Goal: Check status: Check status

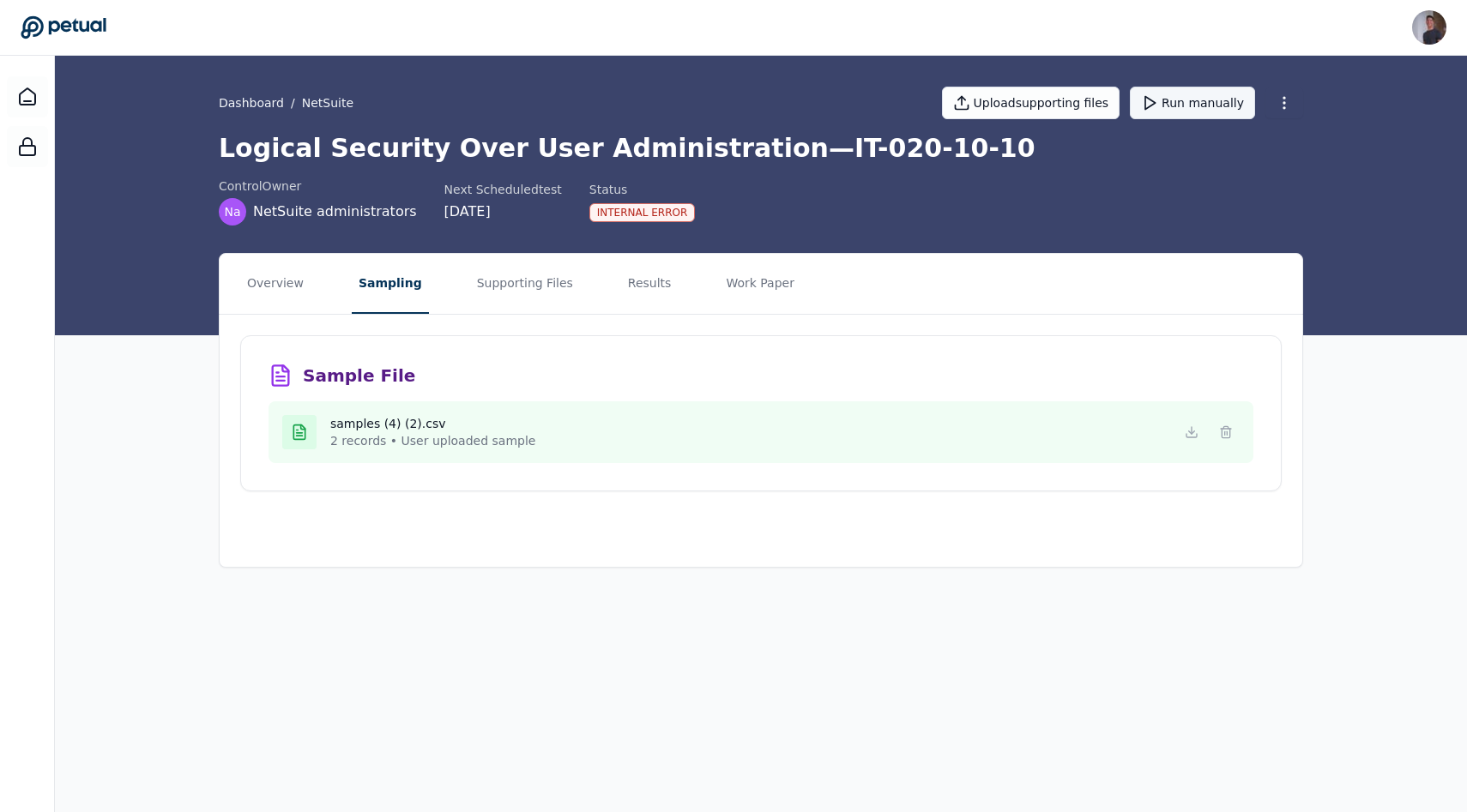
click at [1168, 106] on button "Run manually" at bounding box center [1192, 102] width 126 height 33
click at [282, 278] on button "Overview" at bounding box center [275, 283] width 70 height 60
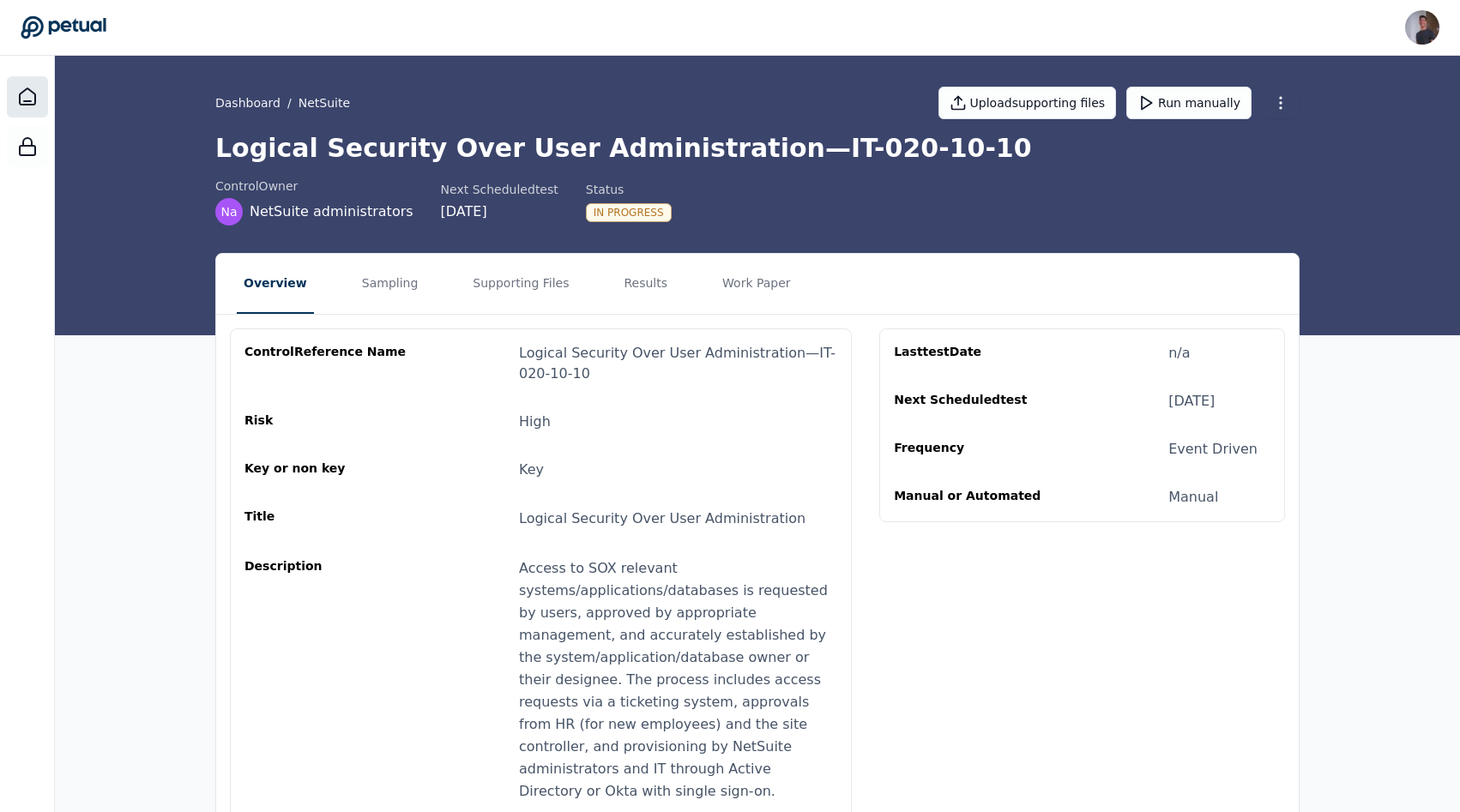
click at [29, 93] on icon at bounding box center [27, 96] width 20 height 20
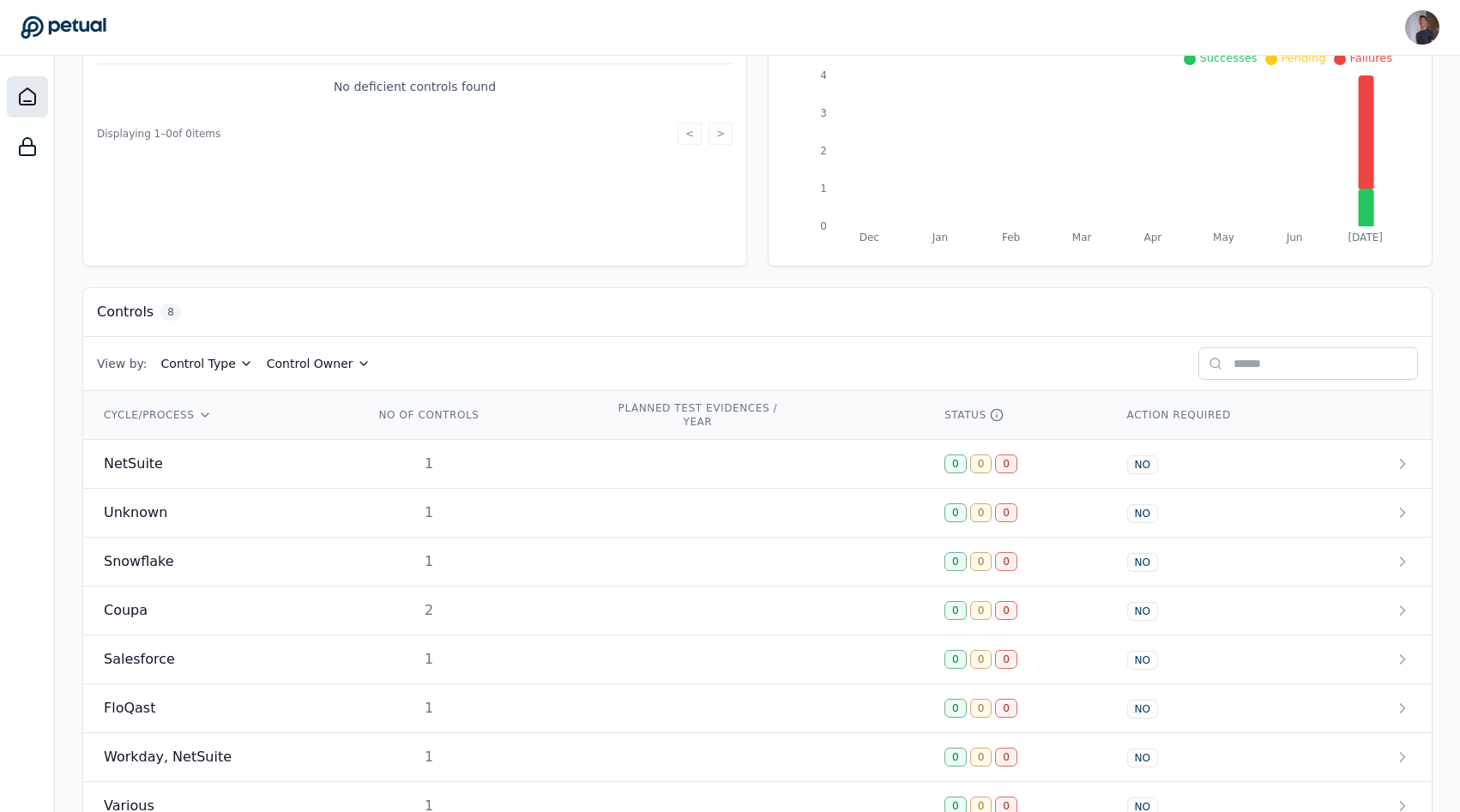
scroll to position [302, 0]
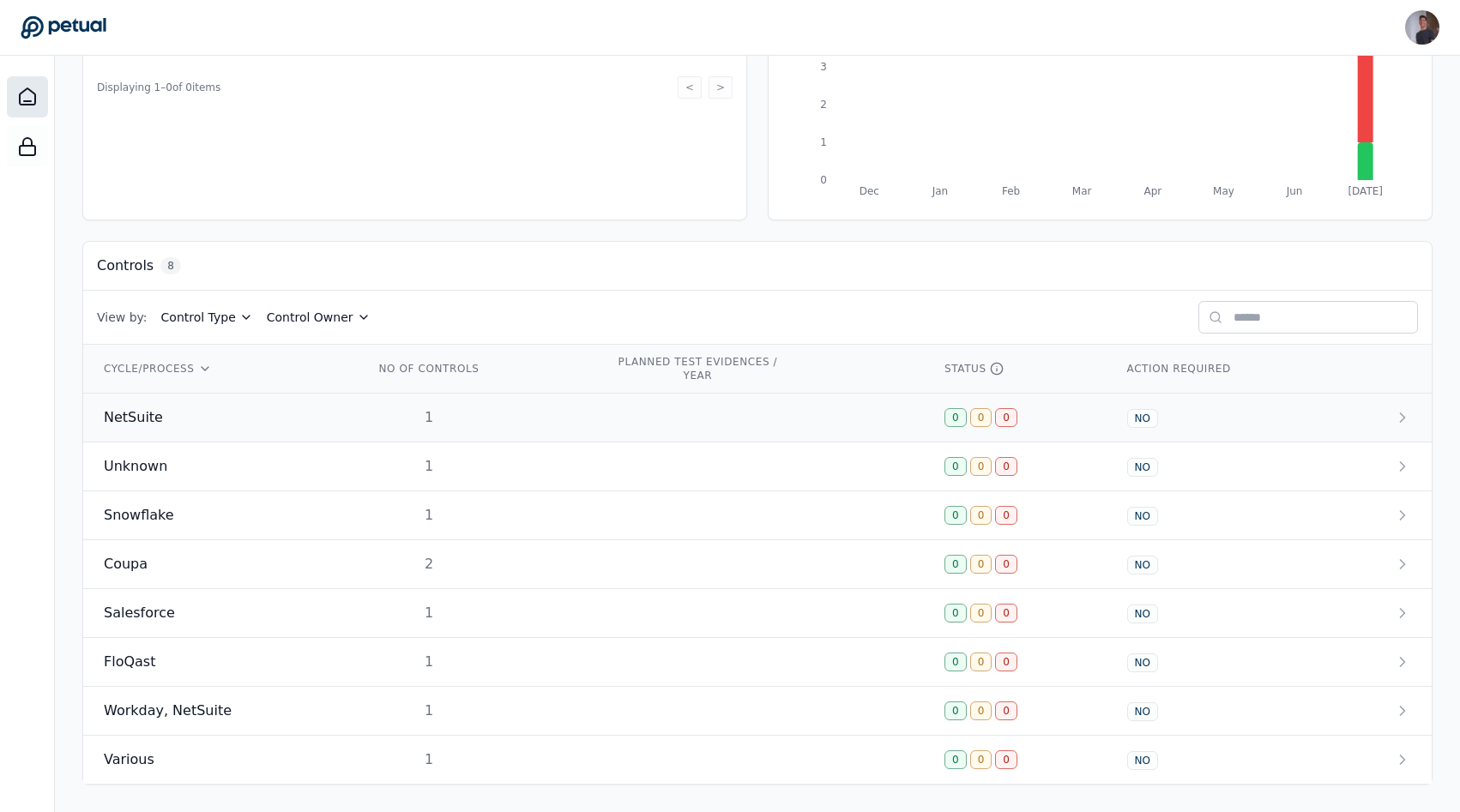
click at [185, 407] on div "NetSuite" at bounding box center [218, 417] width 229 height 20
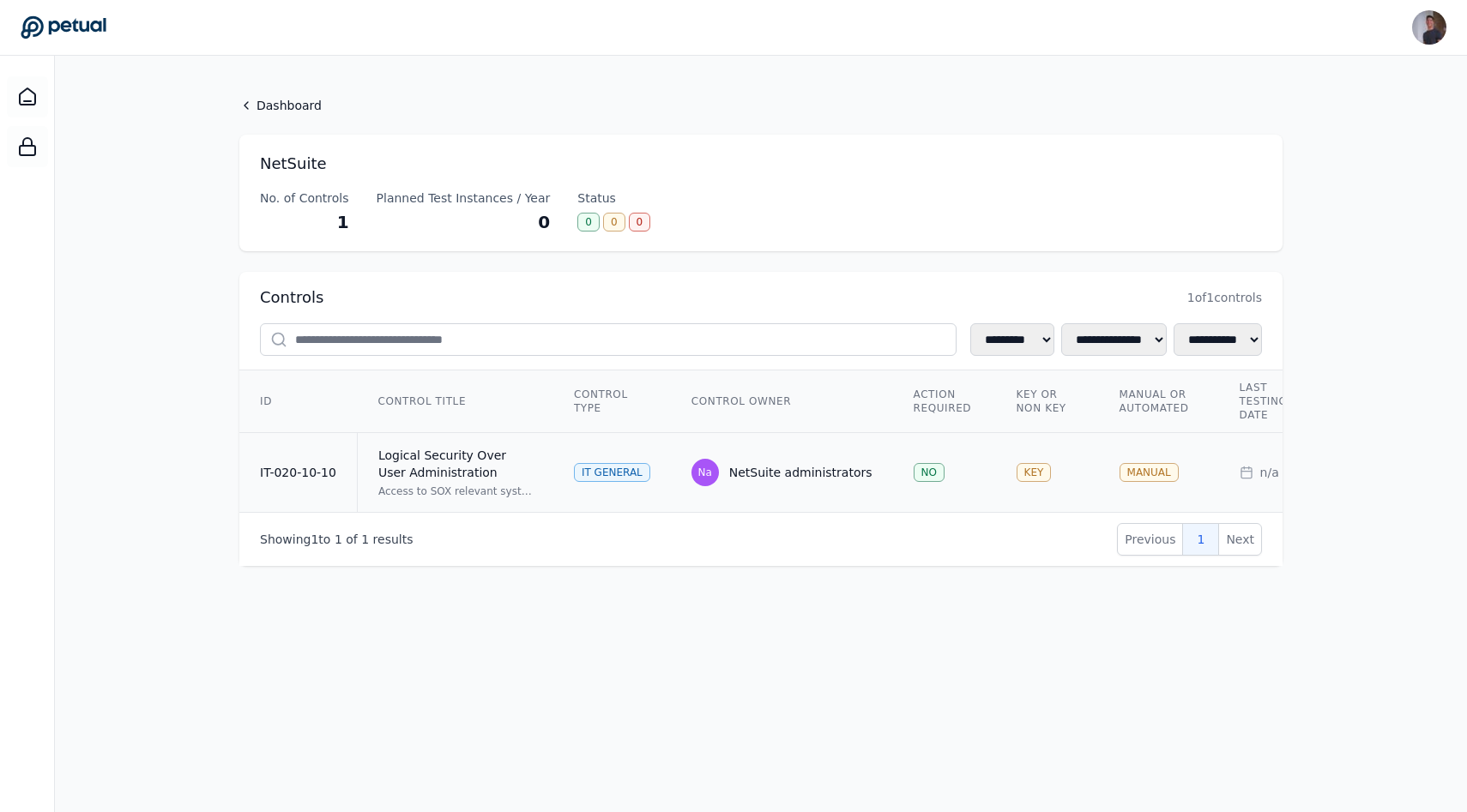
click at [334, 474] on td "IT-020-10-10" at bounding box center [298, 473] width 118 height 80
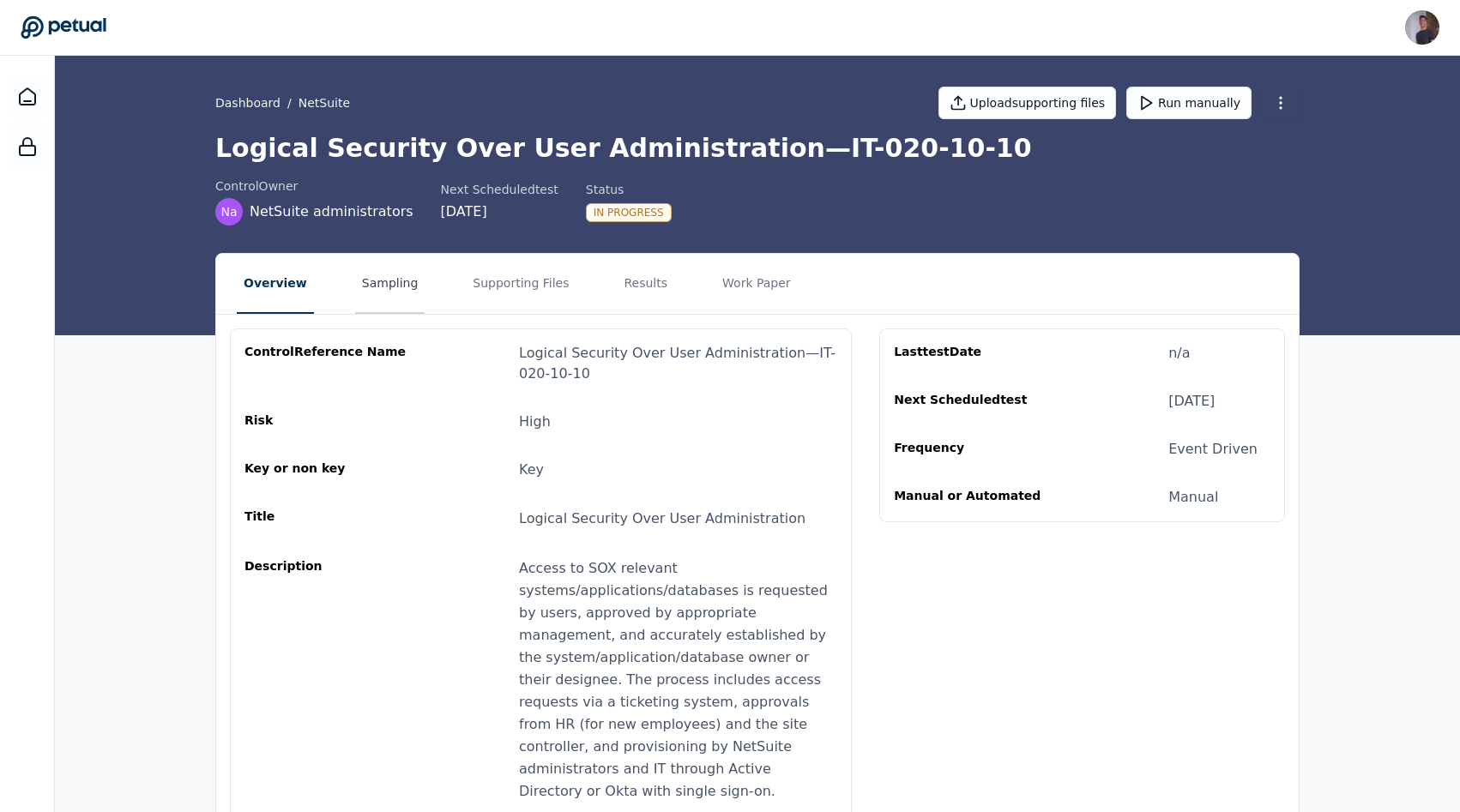
click at [366, 279] on button "Sampling" at bounding box center [390, 283] width 70 height 60
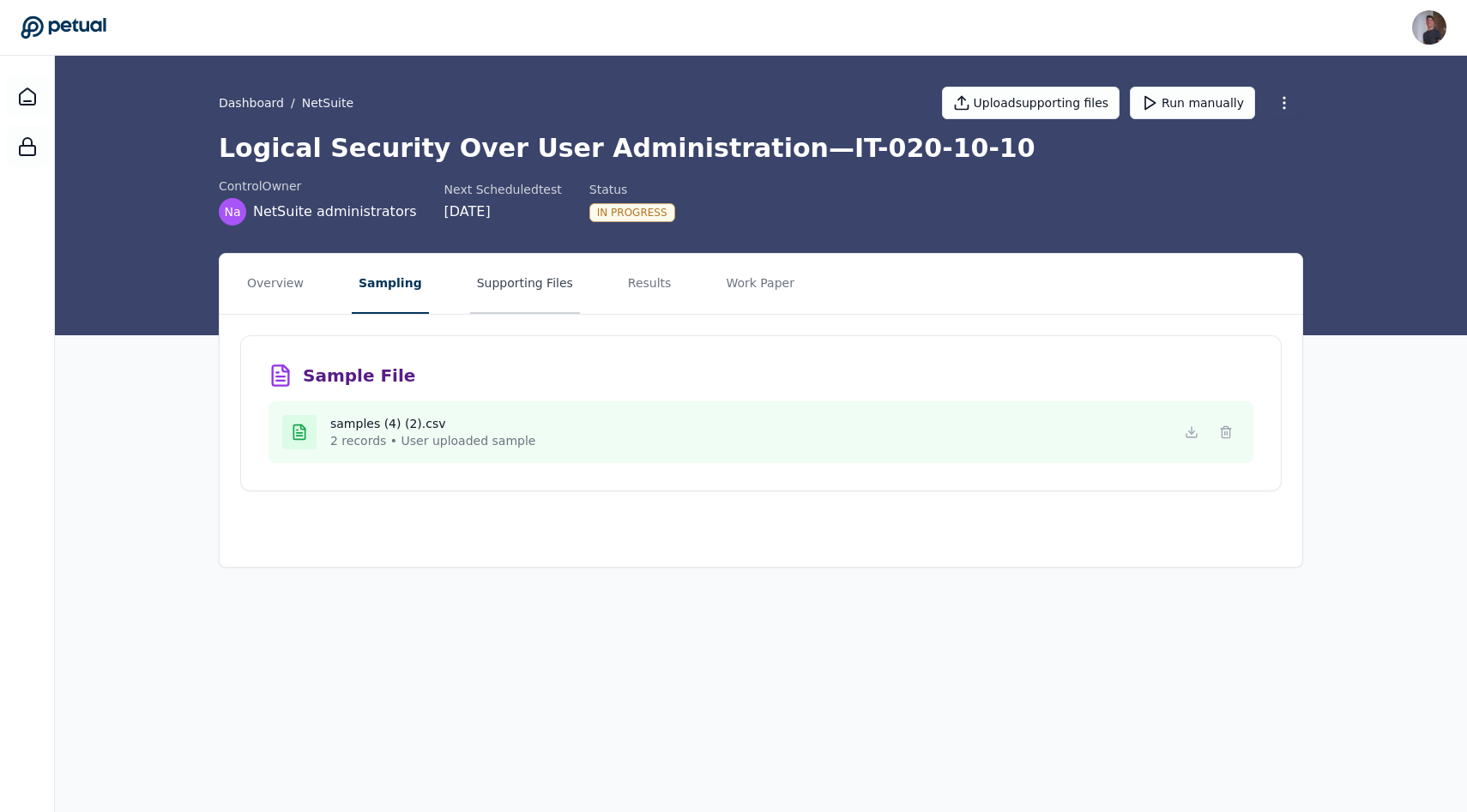
click at [470, 293] on button "Supporting Files" at bounding box center [525, 283] width 110 height 60
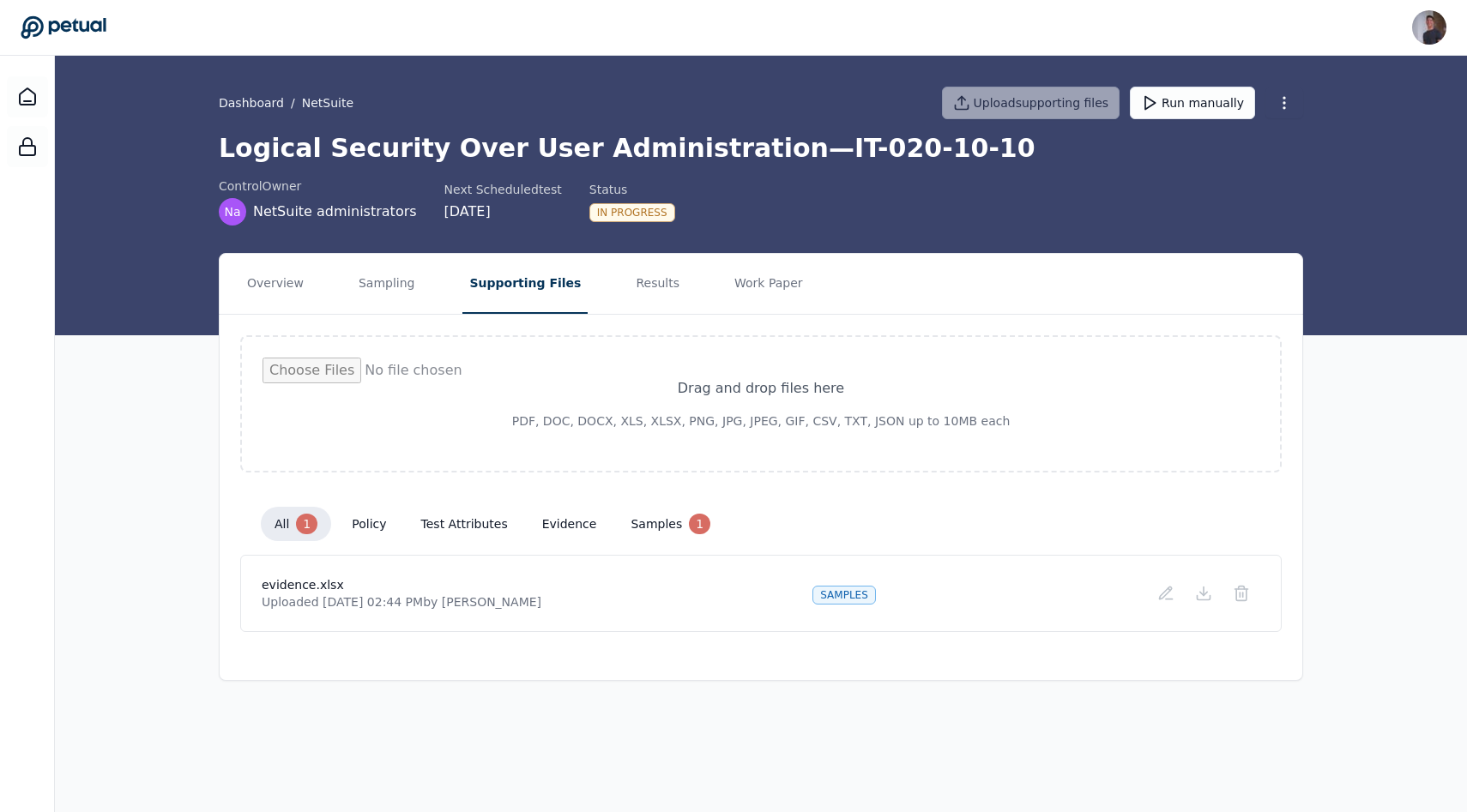
click at [319, 300] on nav "Overview Sampling Supporting Files Results Work Paper" at bounding box center [761, 283] width 1082 height 60
click at [403, 269] on button "Sampling" at bounding box center [387, 283] width 70 height 60
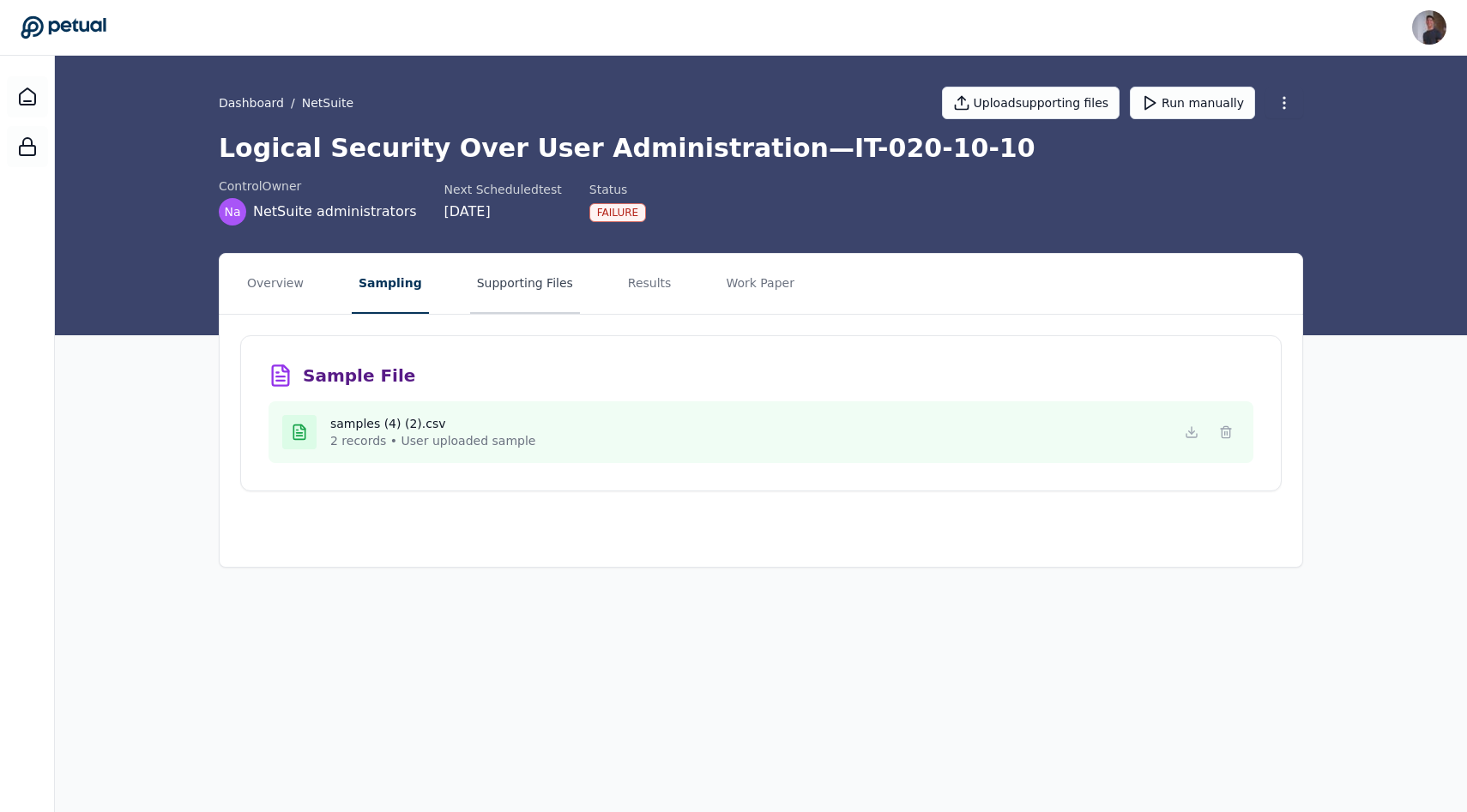
click at [546, 276] on button "Supporting Files" at bounding box center [525, 283] width 110 height 60
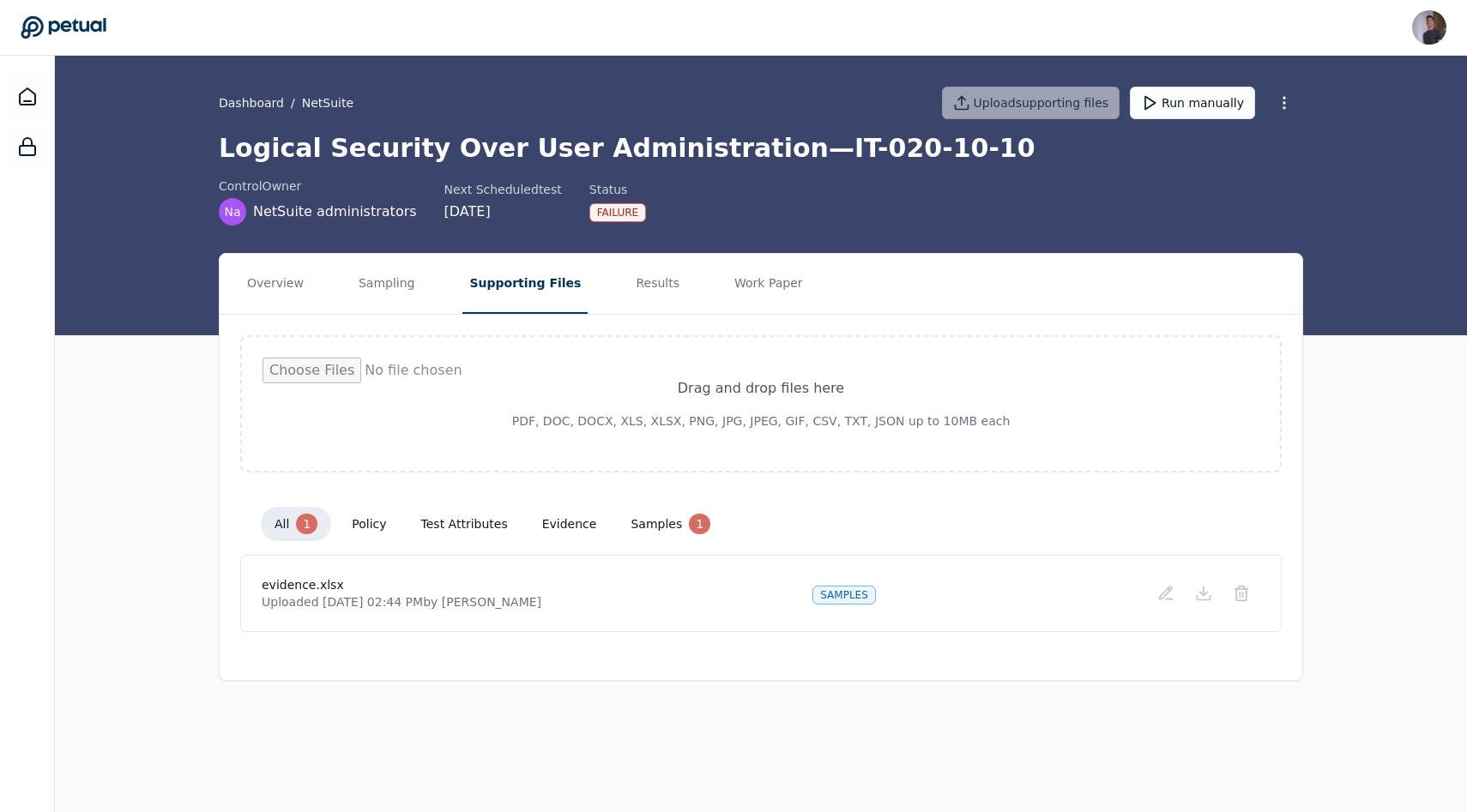
click at [520, 624] on div "evidence.xlsx Uploaded Aug 25, 2025, 02:44 PM by Snir Kodesh samples" at bounding box center [761, 593] width 1041 height 77
click at [635, 534] on button "samples 1" at bounding box center [670, 524] width 107 height 35
click at [629, 282] on button "Results" at bounding box center [657, 283] width 58 height 60
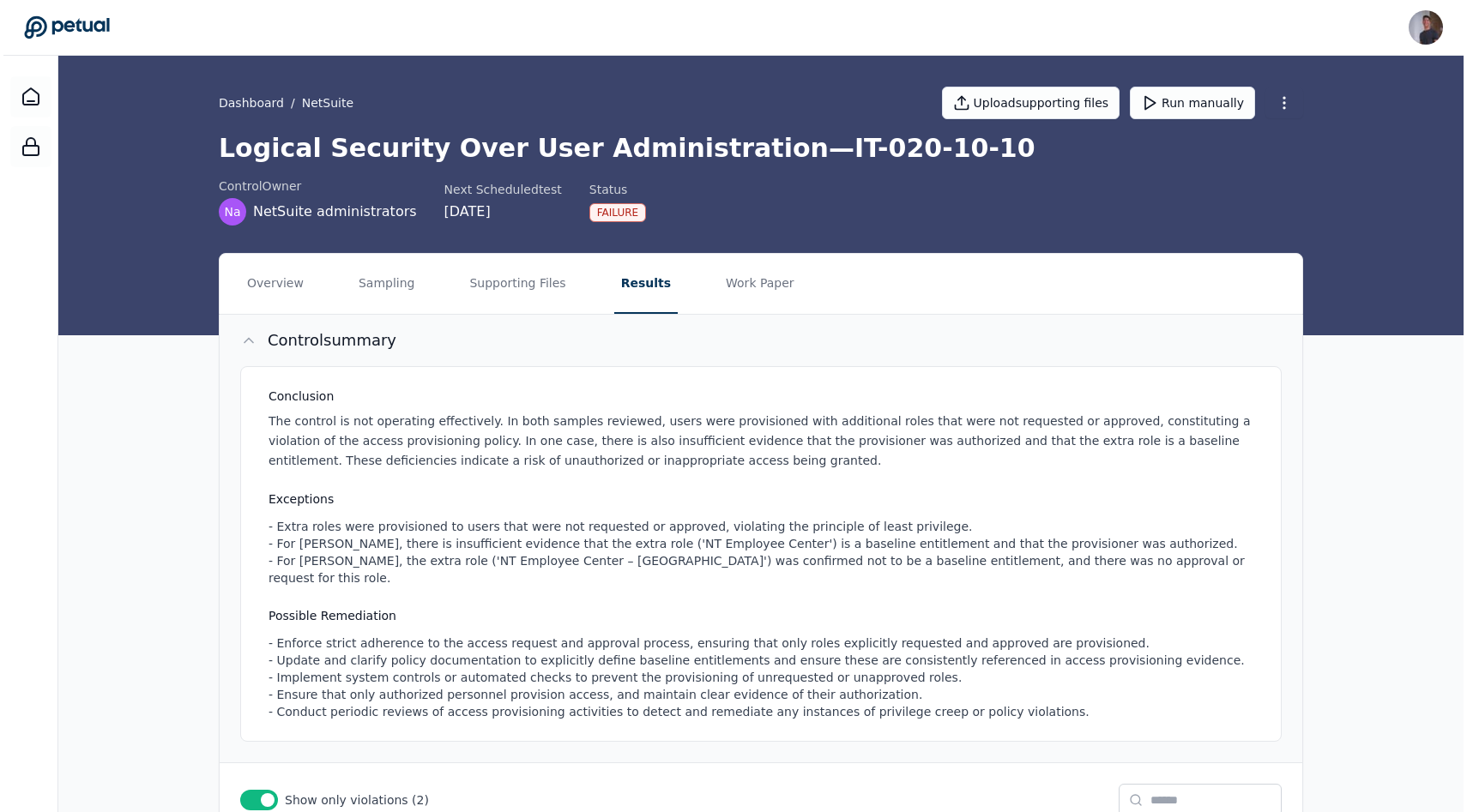
scroll to position [237, 0]
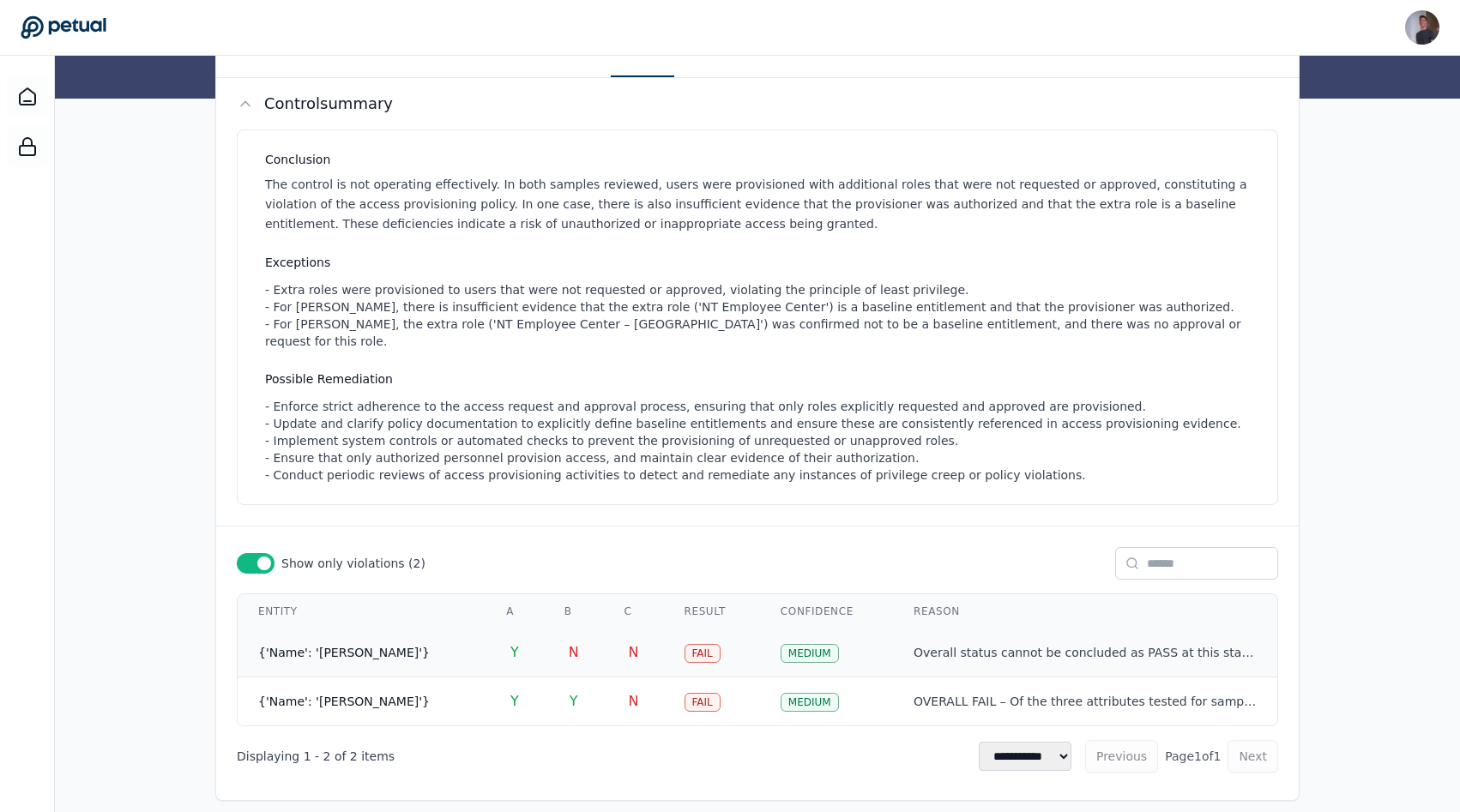
click at [439, 638] on td "{'Name': 'Dunbar, Ricky'}" at bounding box center [362, 653] width 248 height 49
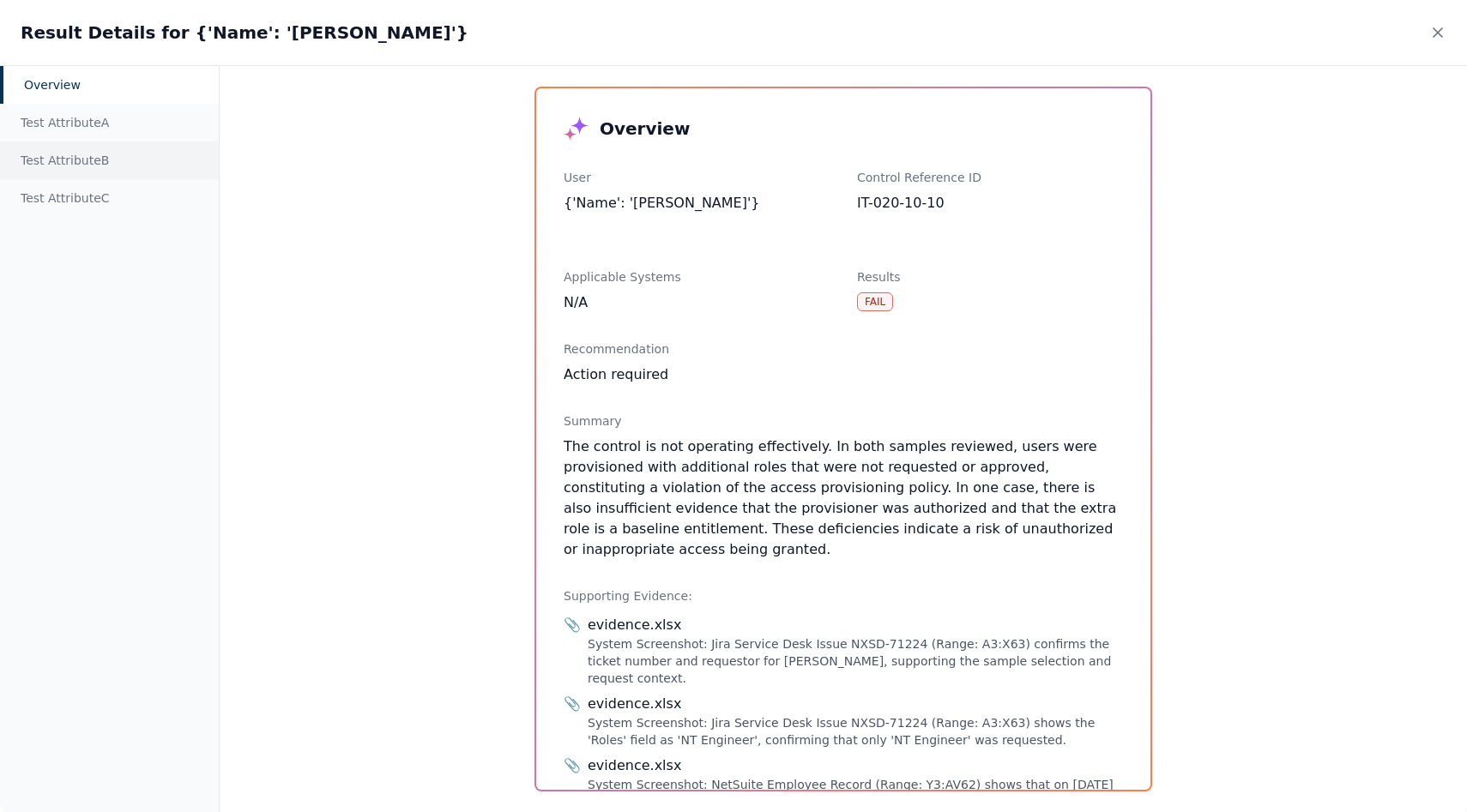
click at [69, 159] on div "Test Attribute B" at bounding box center [110, 160] width 219 height 37
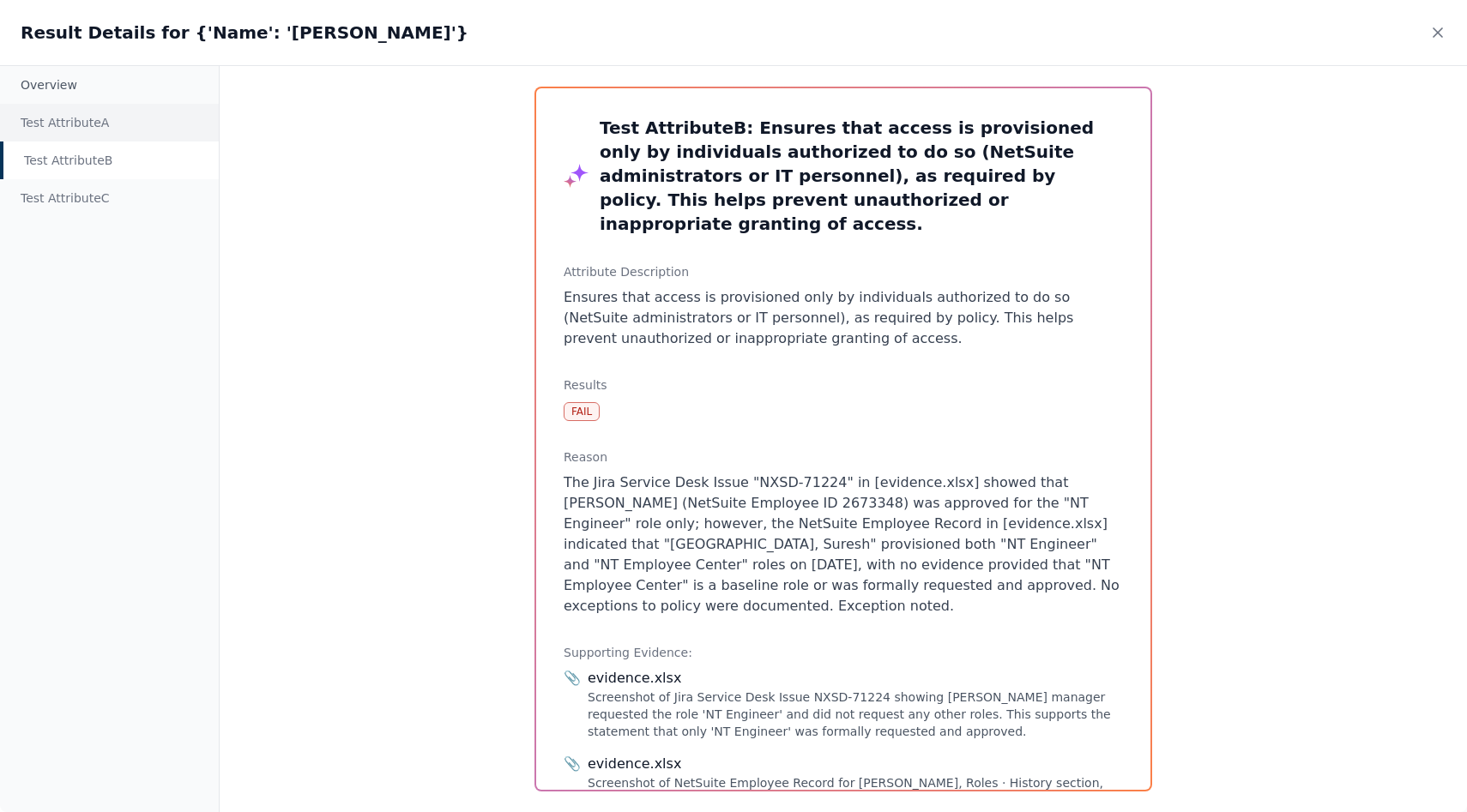
click at [60, 119] on div "Test Attribute A" at bounding box center [110, 123] width 219 height 37
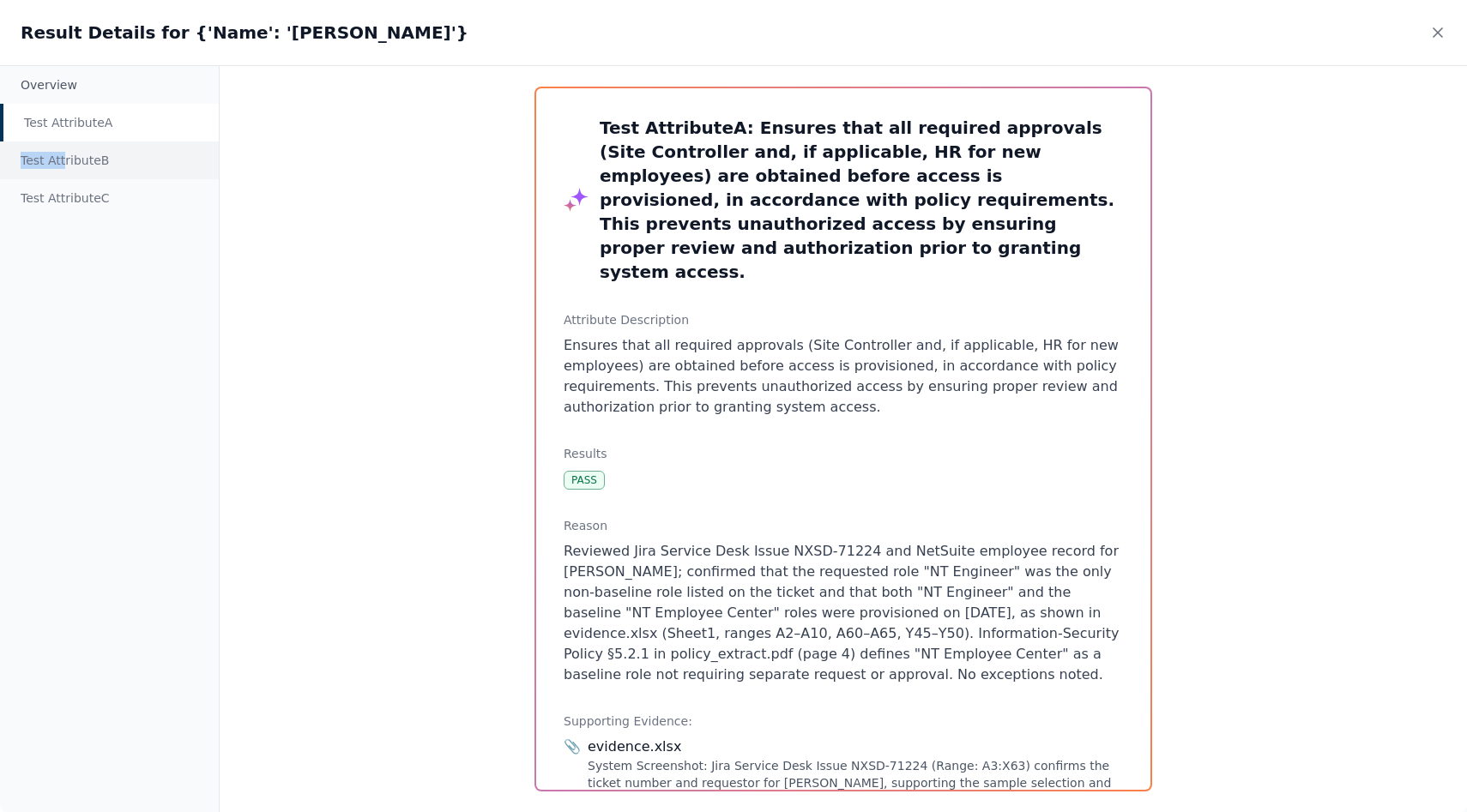
click at [64, 151] on div "Test Attribute B" at bounding box center [110, 160] width 219 height 37
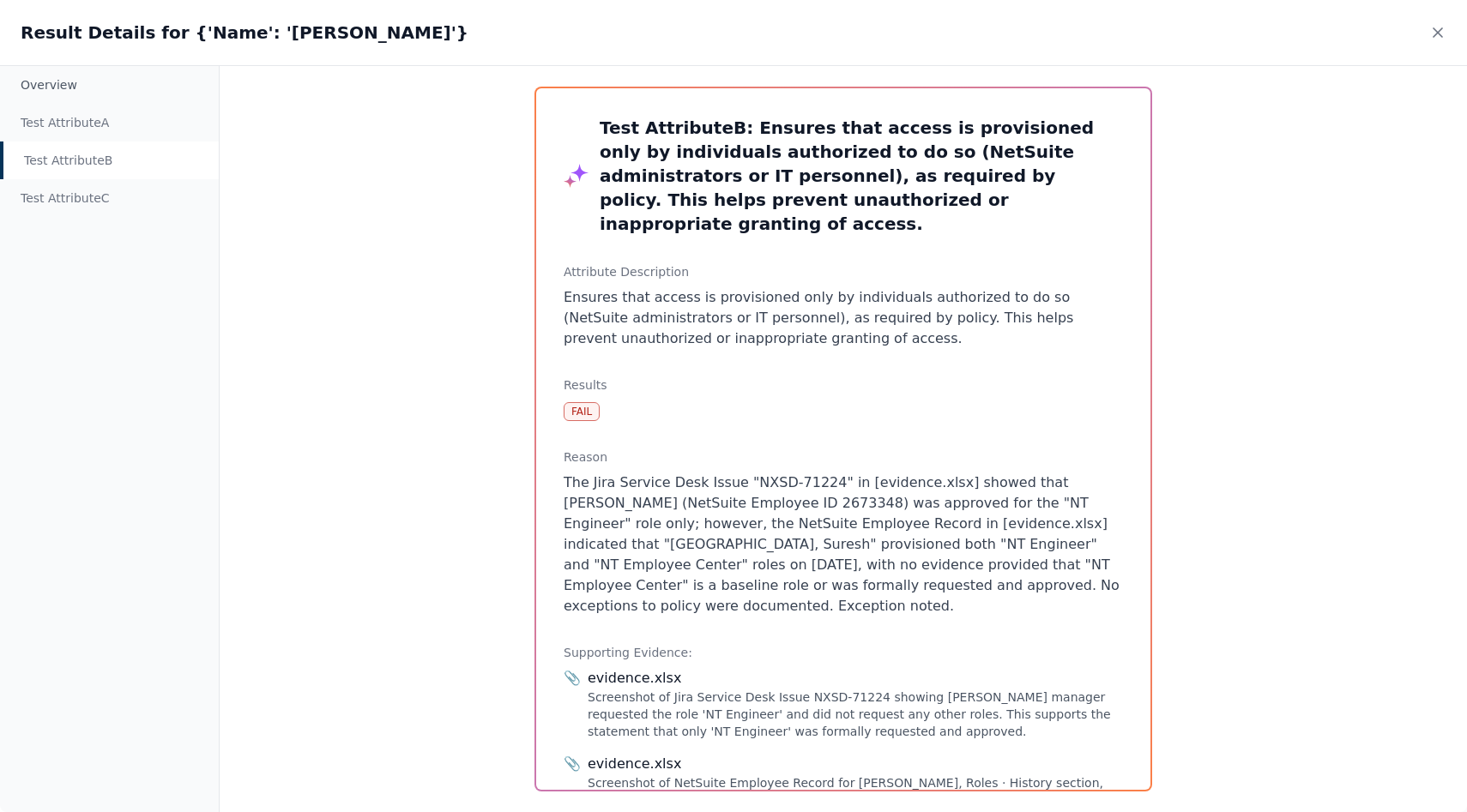
click at [69, 165] on div "Test Attribute B" at bounding box center [110, 160] width 219 height 37
click at [70, 190] on div "Test Attribute C" at bounding box center [110, 198] width 219 height 37
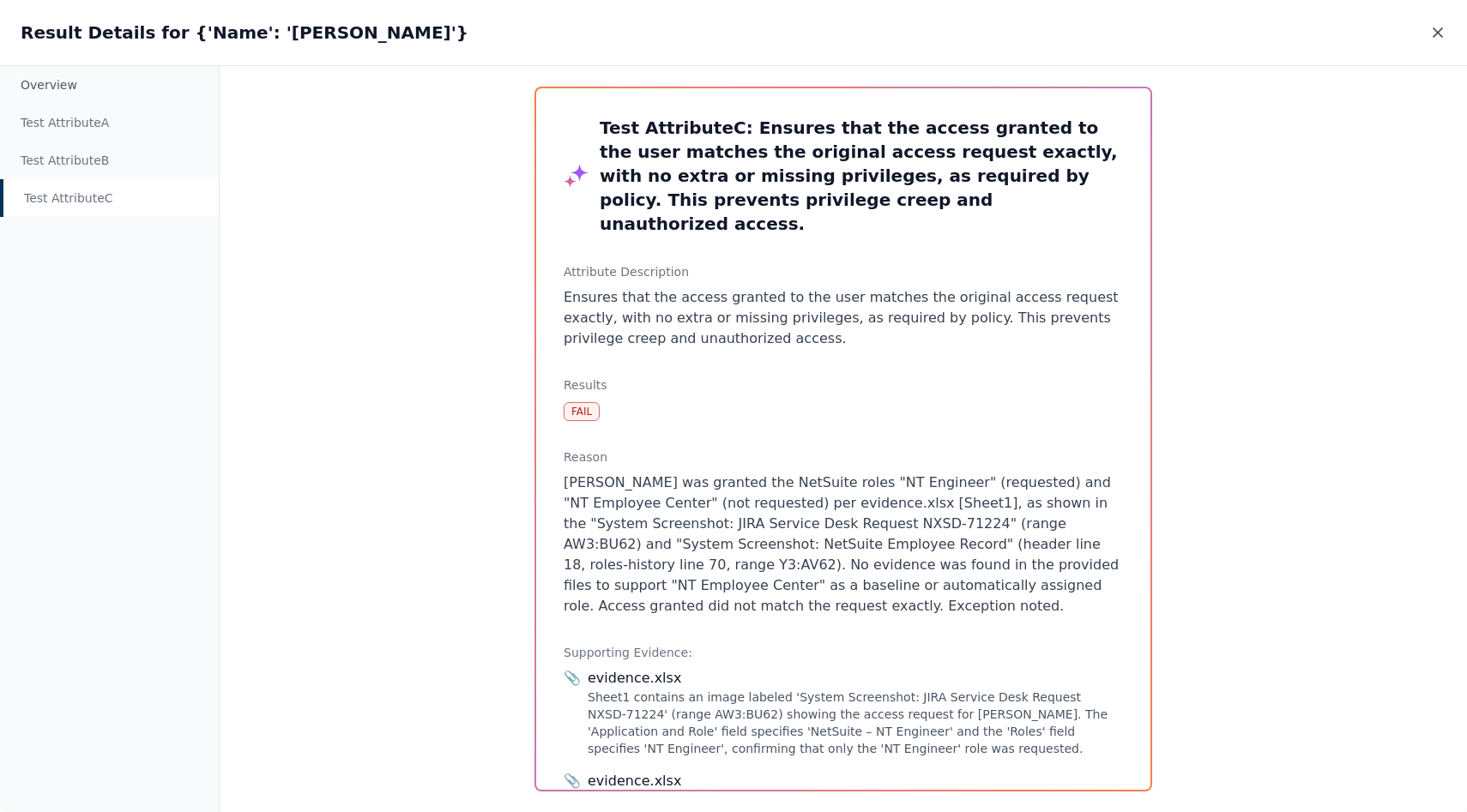
click at [1445, 27] on icon at bounding box center [1437, 32] width 17 height 17
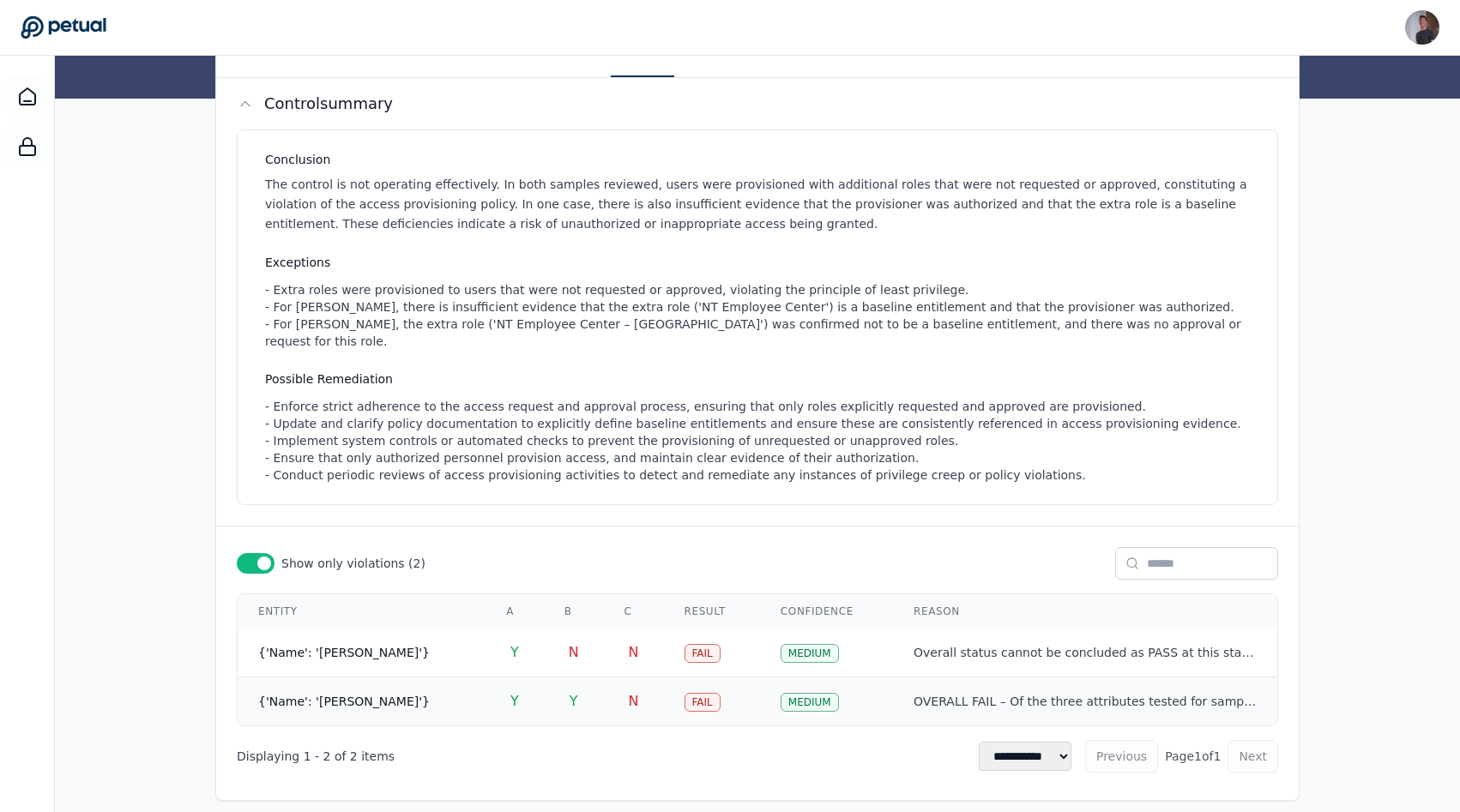
click at [349, 695] on td "{'Name': 'Madhav, Mukund'}" at bounding box center [362, 702] width 248 height 49
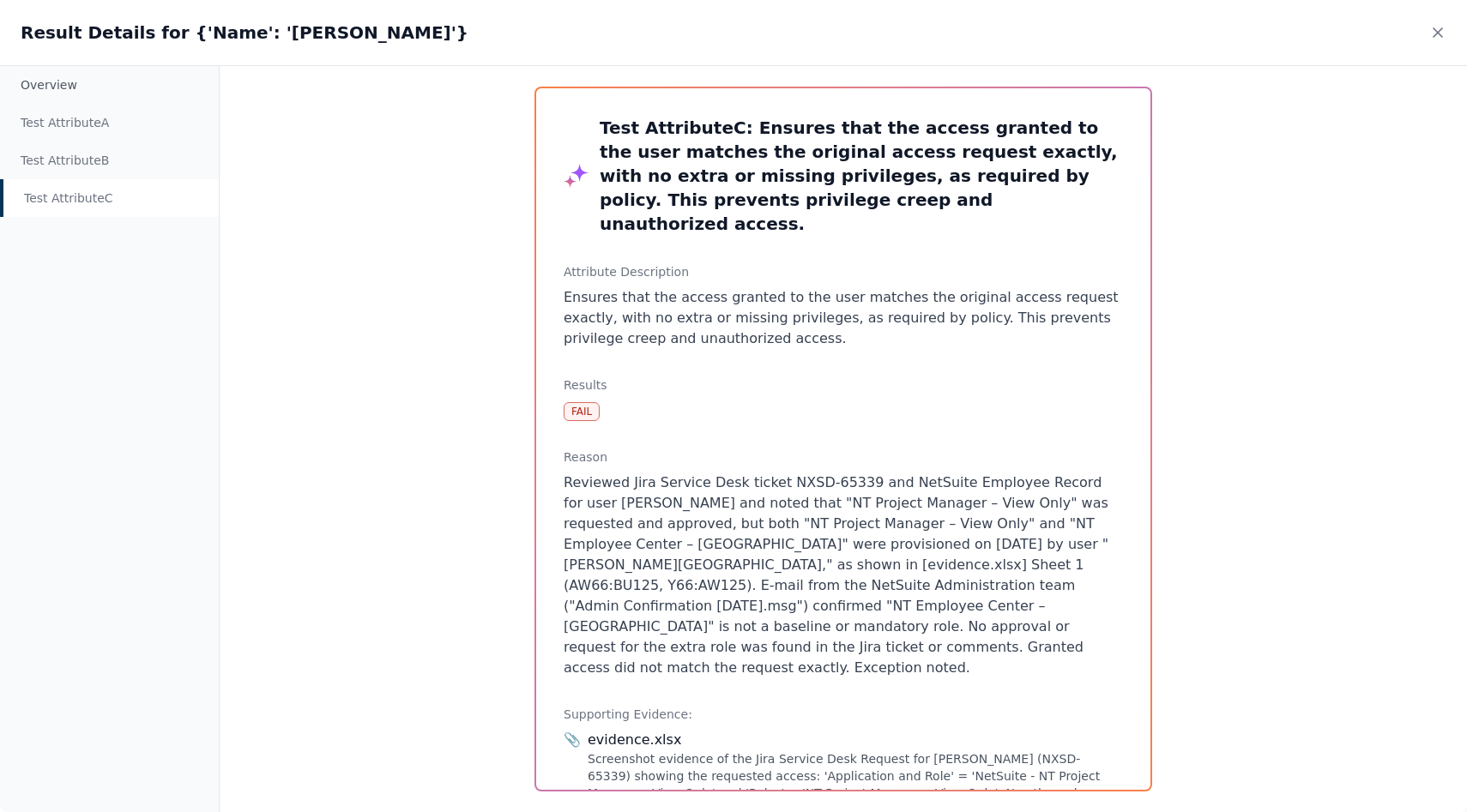
scroll to position [142, 0]
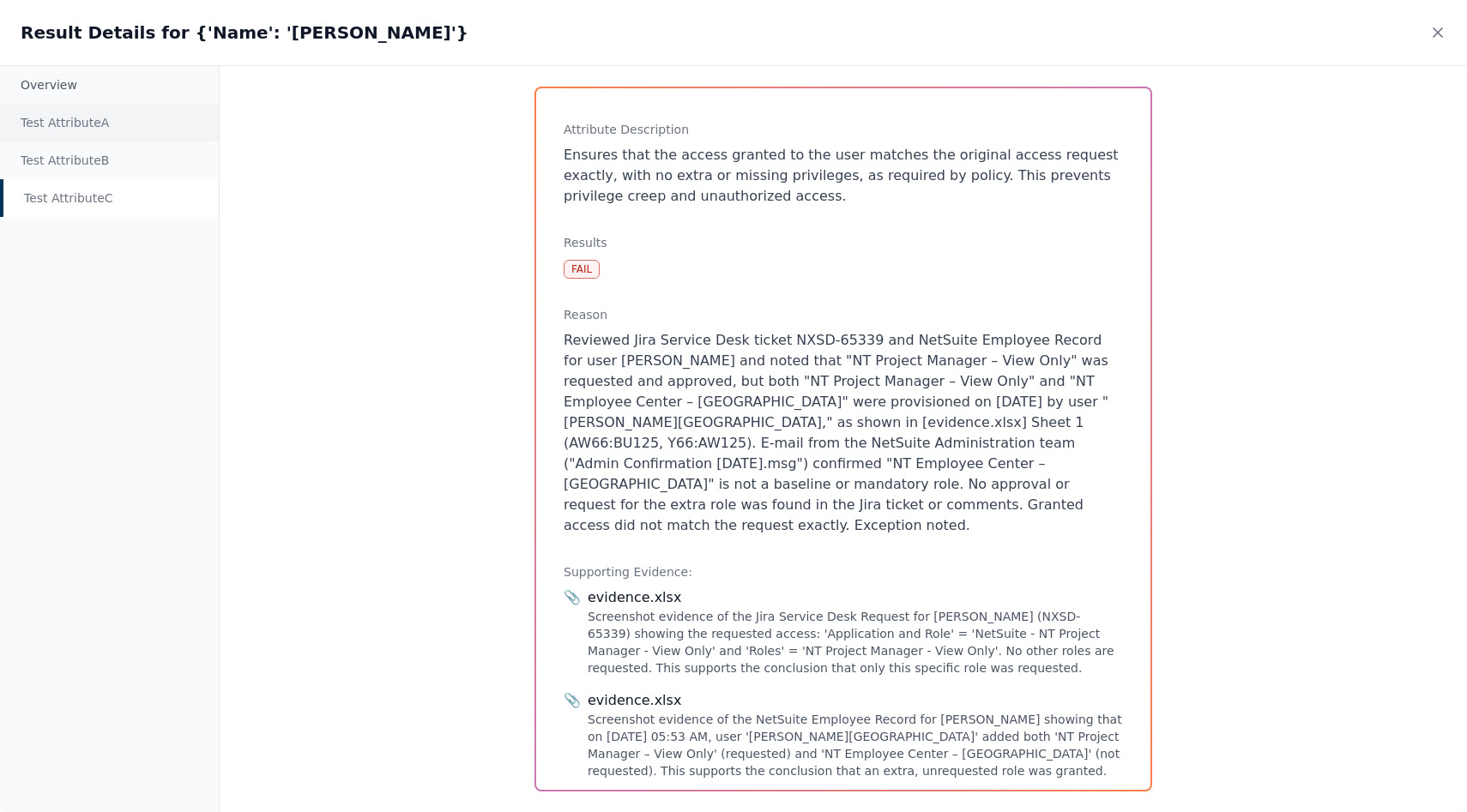
click at [90, 120] on div "Test Attribute A" at bounding box center [110, 123] width 219 height 37
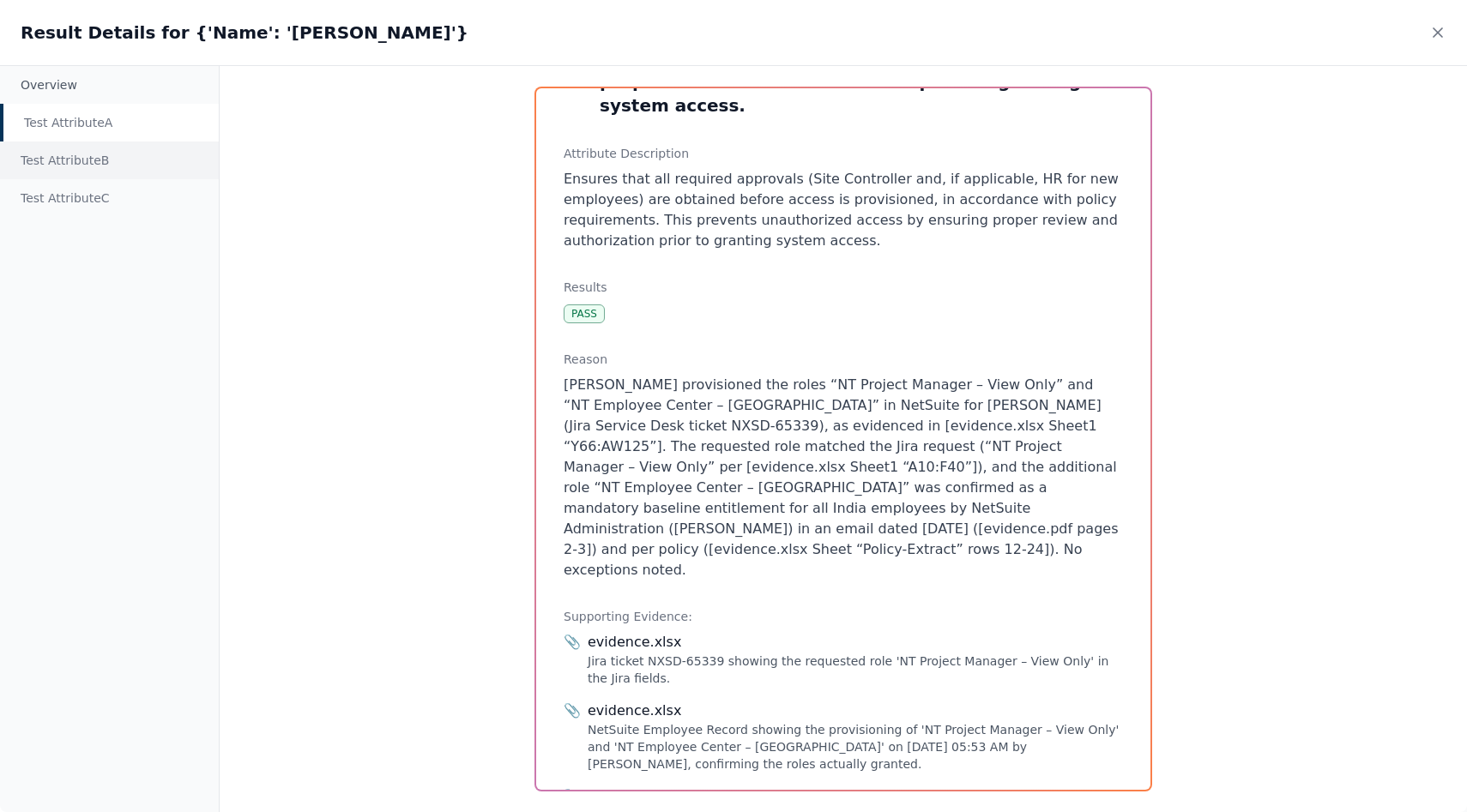
click at [90, 156] on div "Test Attribute B" at bounding box center [110, 160] width 219 height 37
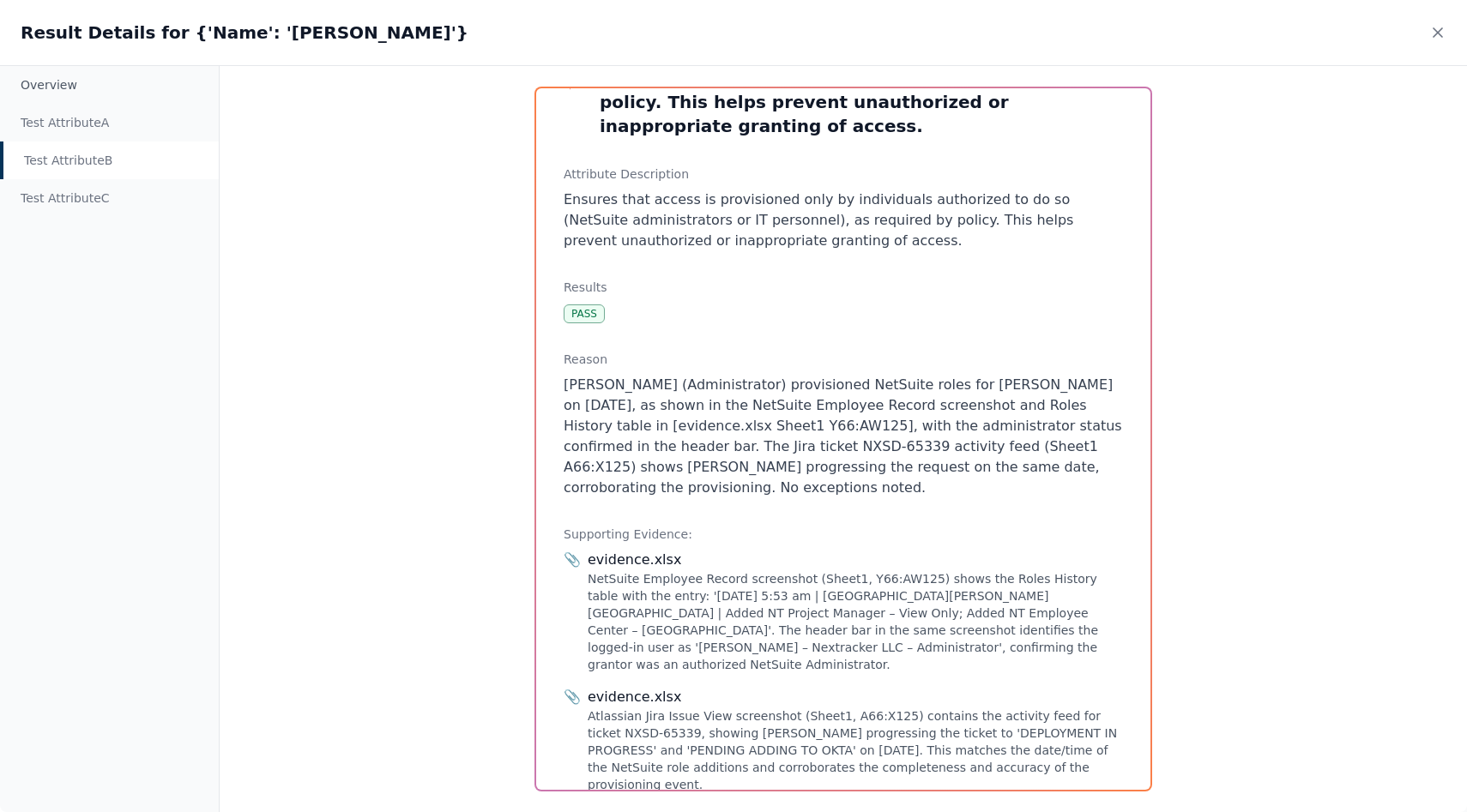
click at [619, 590] on div "NetSuite Employee Record screenshot (Sheet1, Y66:AW125) shows the Roles History…" at bounding box center [855, 621] width 535 height 103
click at [69, 197] on div "Test Attribute C" at bounding box center [110, 198] width 219 height 37
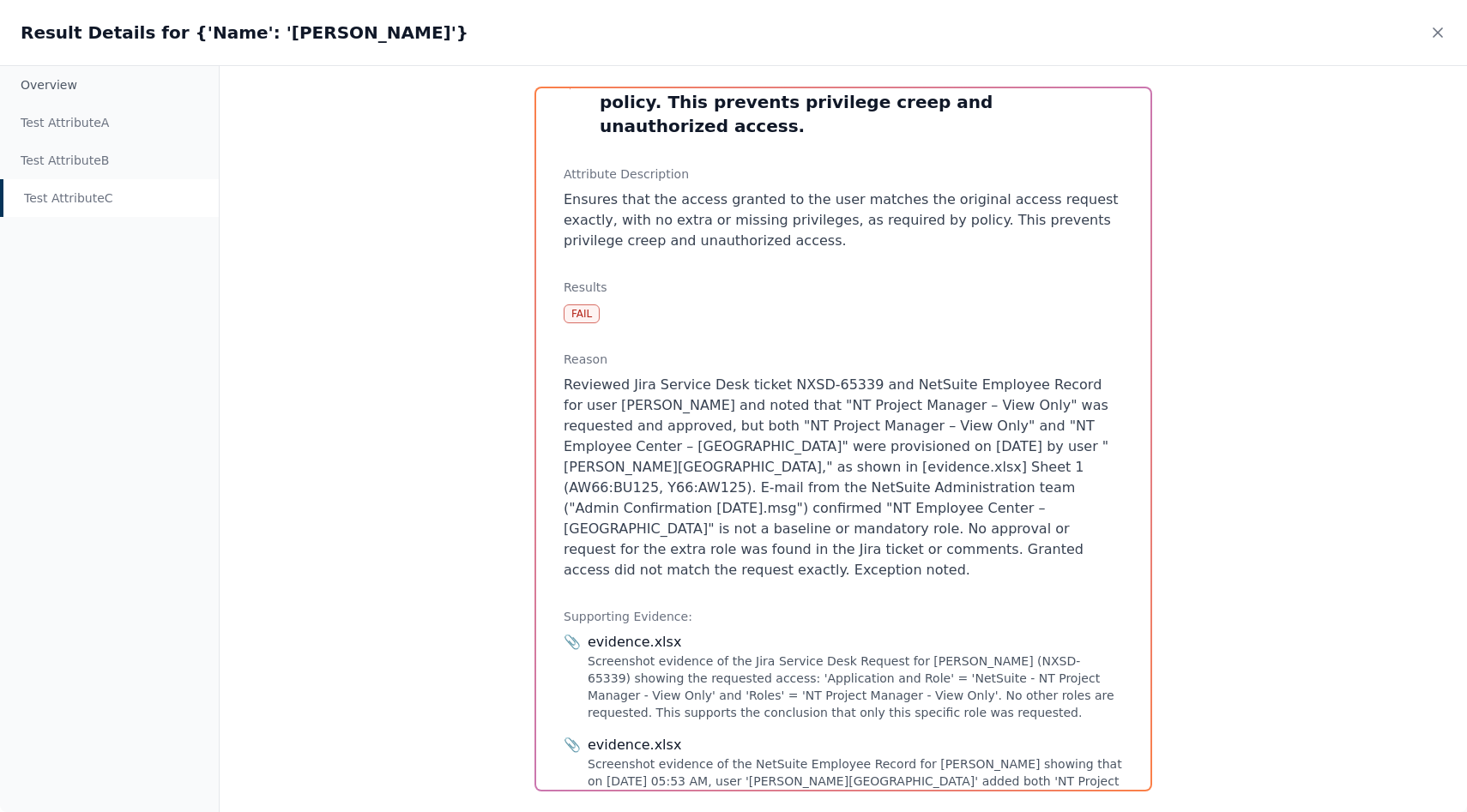
scroll to position [142, 0]
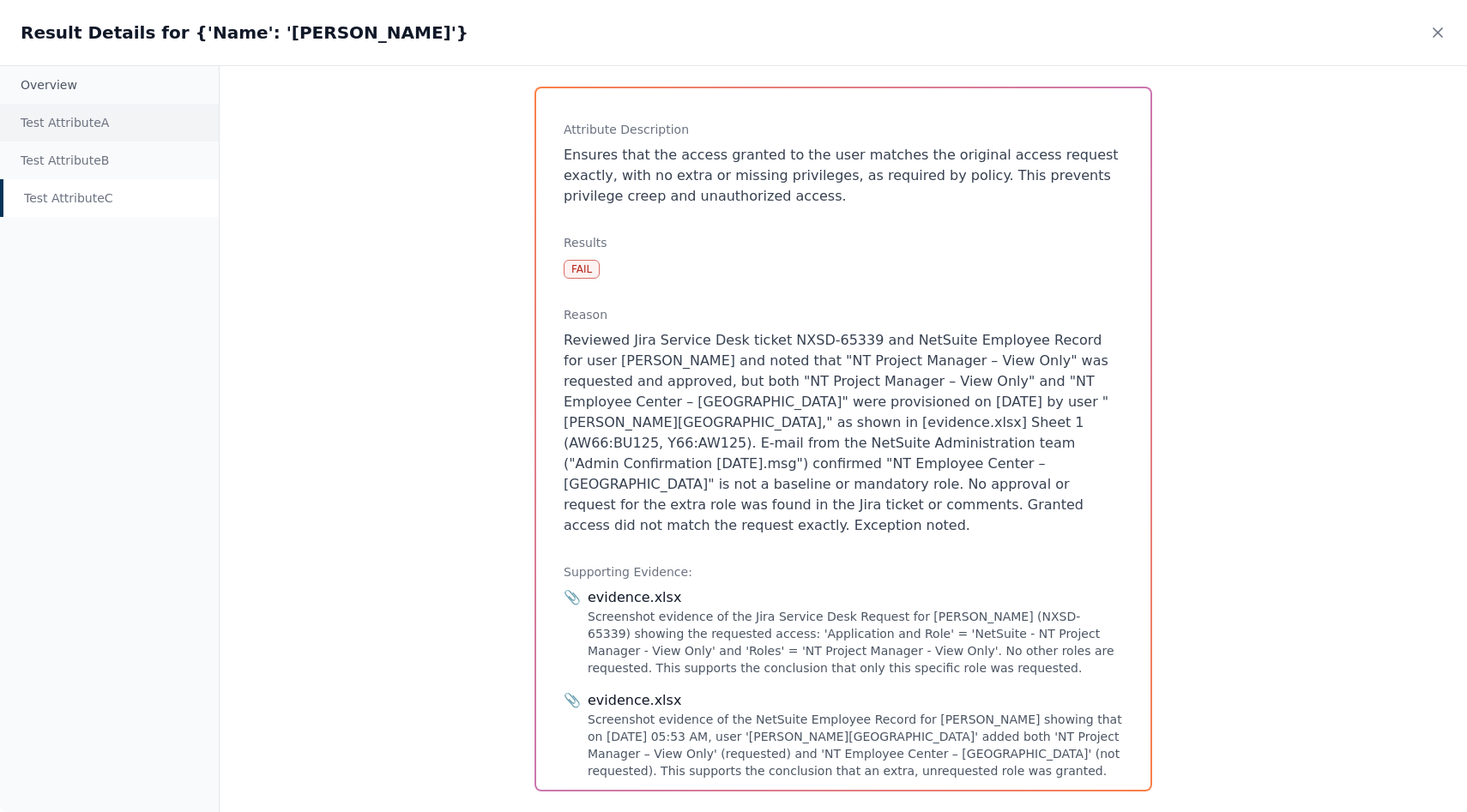
click at [122, 104] on div "Test Attribute A" at bounding box center [110, 123] width 219 height 37
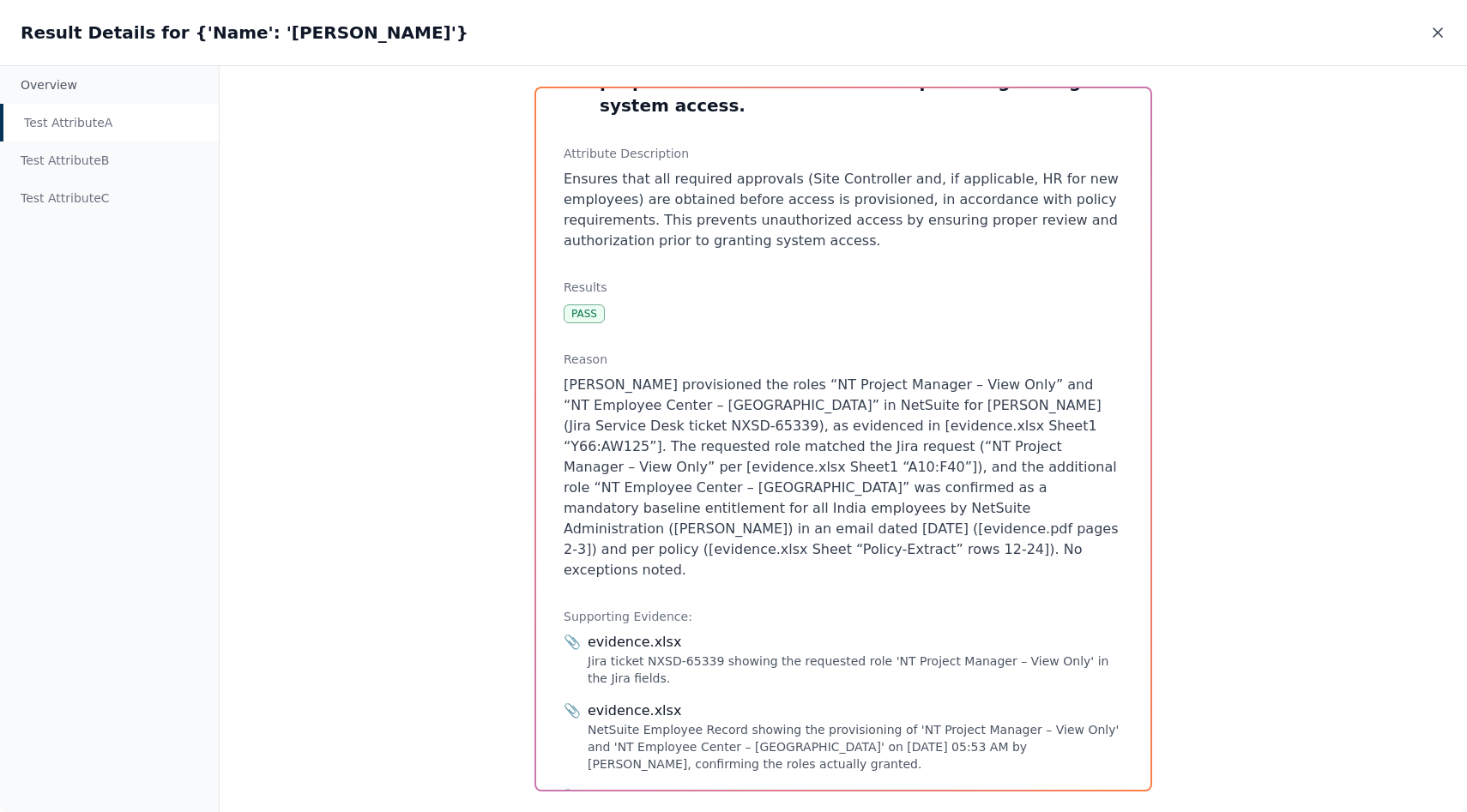
click at [1435, 28] on icon at bounding box center [1437, 32] width 17 height 17
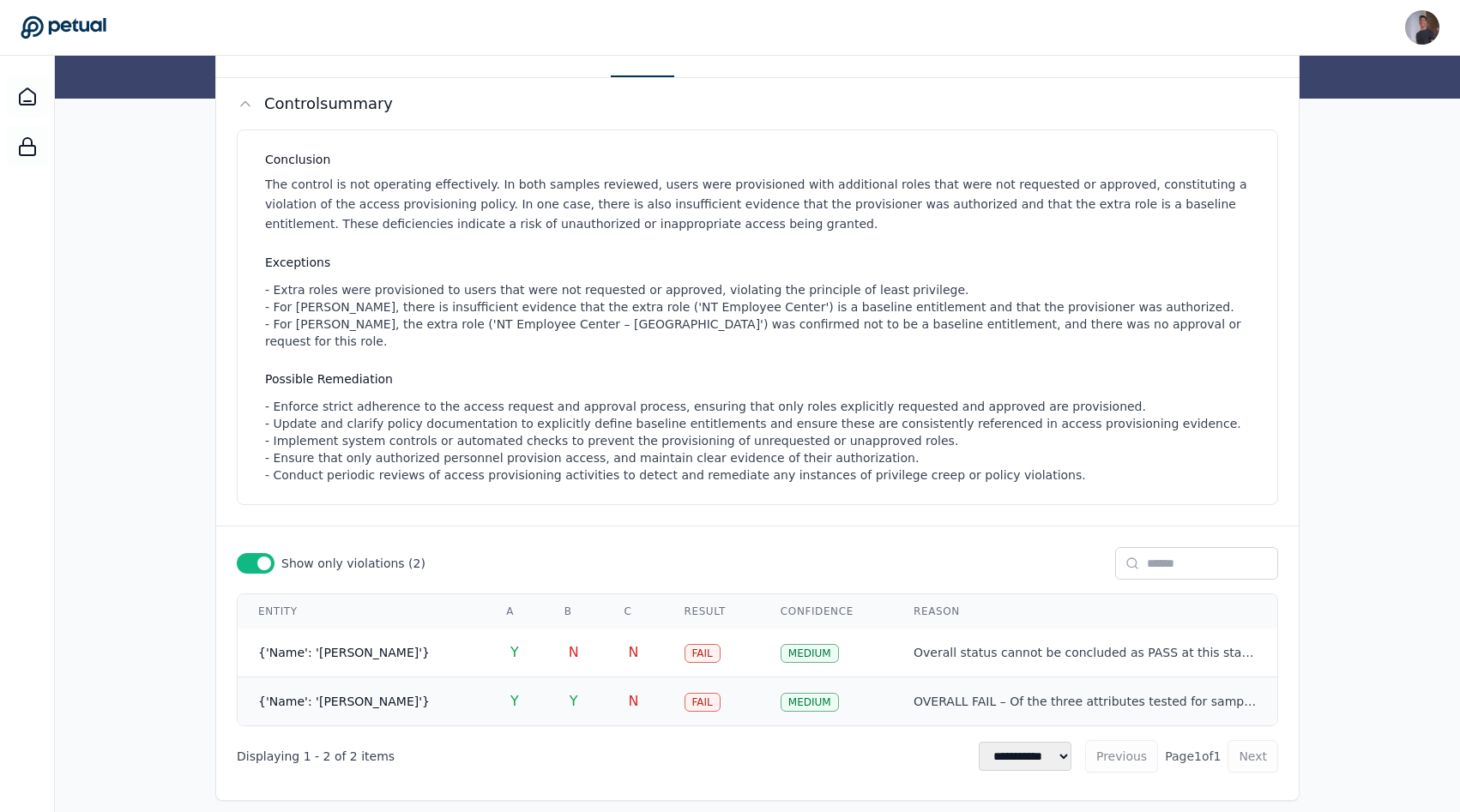
click at [945, 694] on div "OVERALL FAIL – Of the three attributes tested for sample “Madhav, Mukund”, Attr…" at bounding box center [1084, 702] width 343 height 16
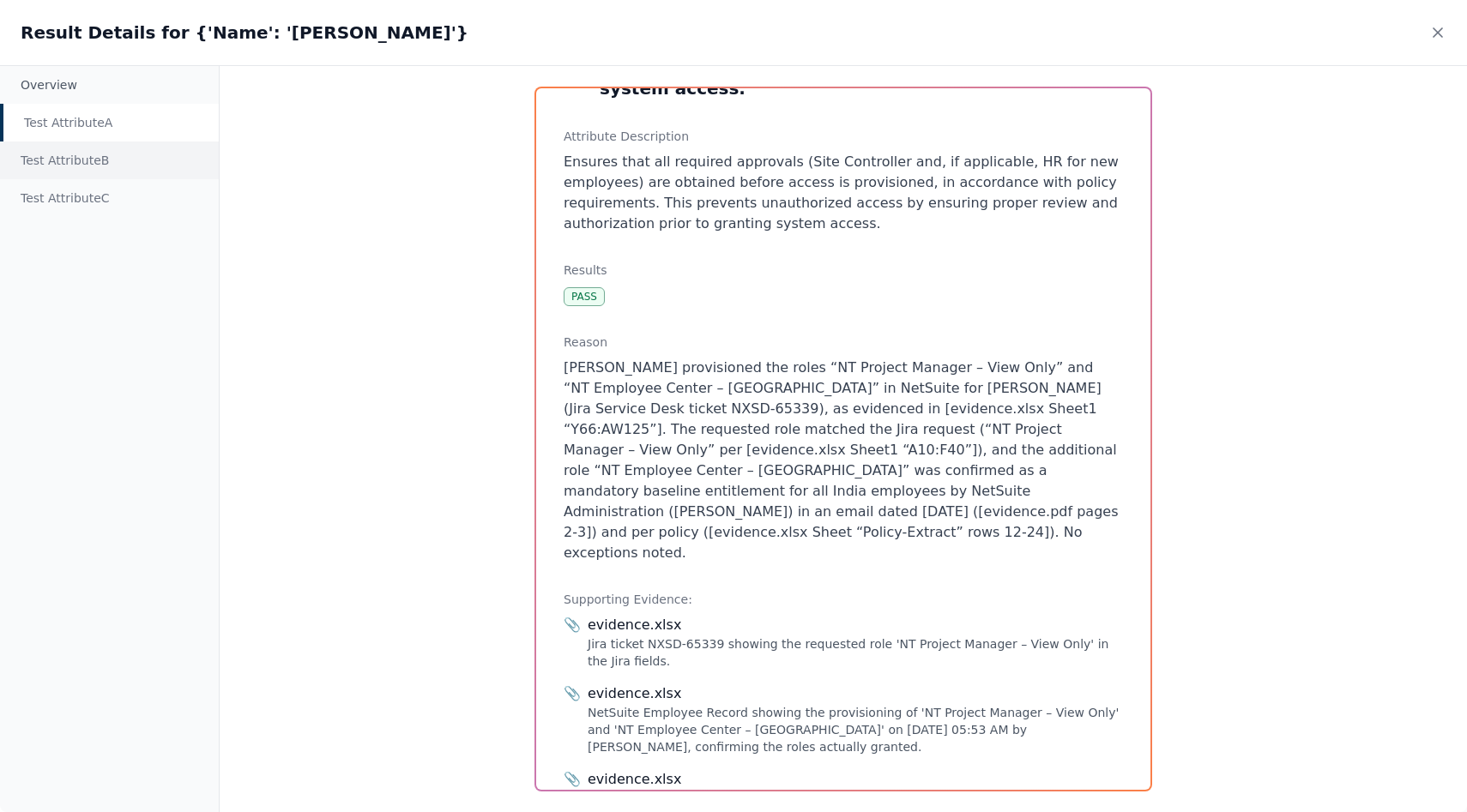
click at [127, 149] on div "Test Attribute B" at bounding box center [110, 160] width 219 height 37
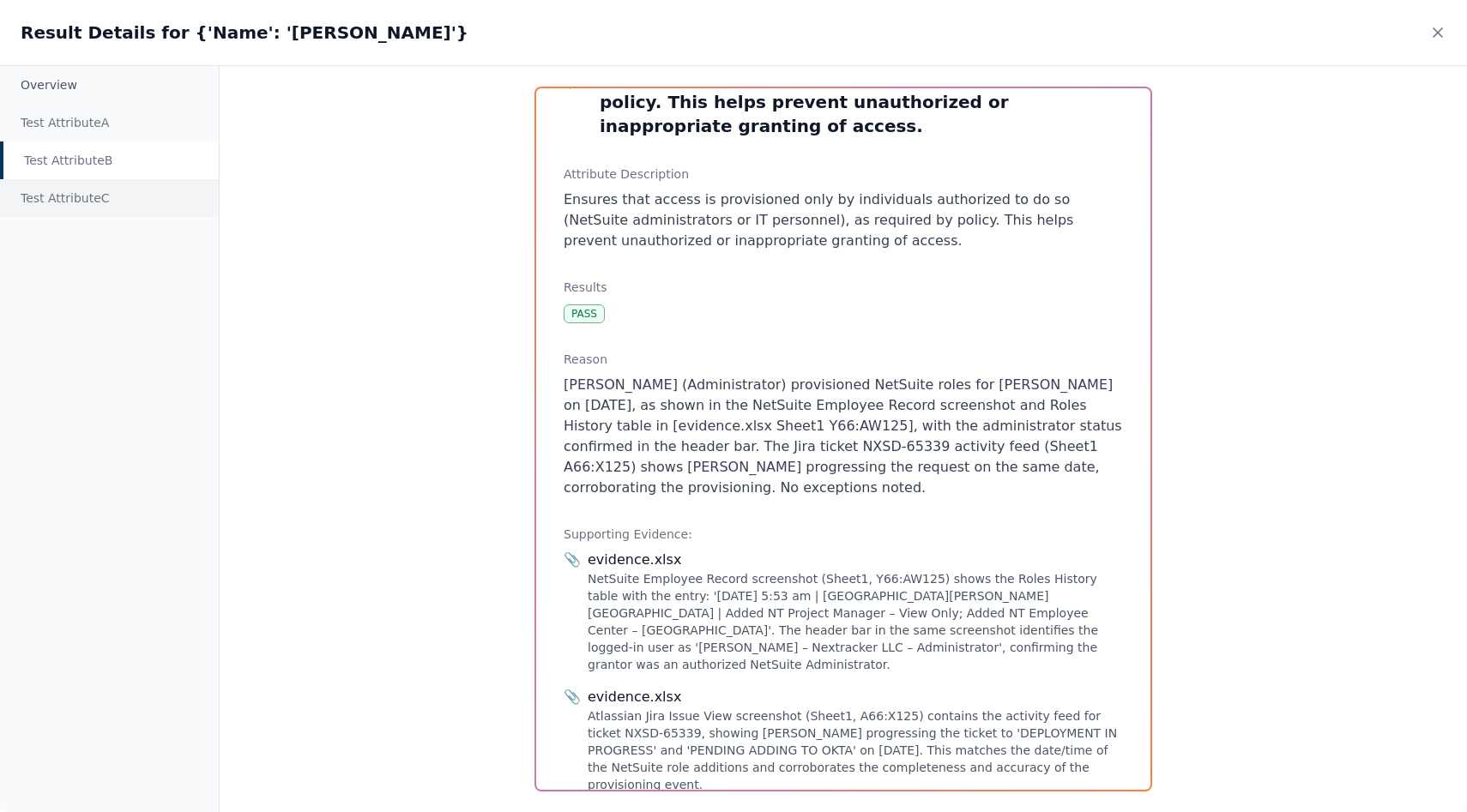
click at [117, 183] on div "Test Attribute C" at bounding box center [110, 198] width 219 height 37
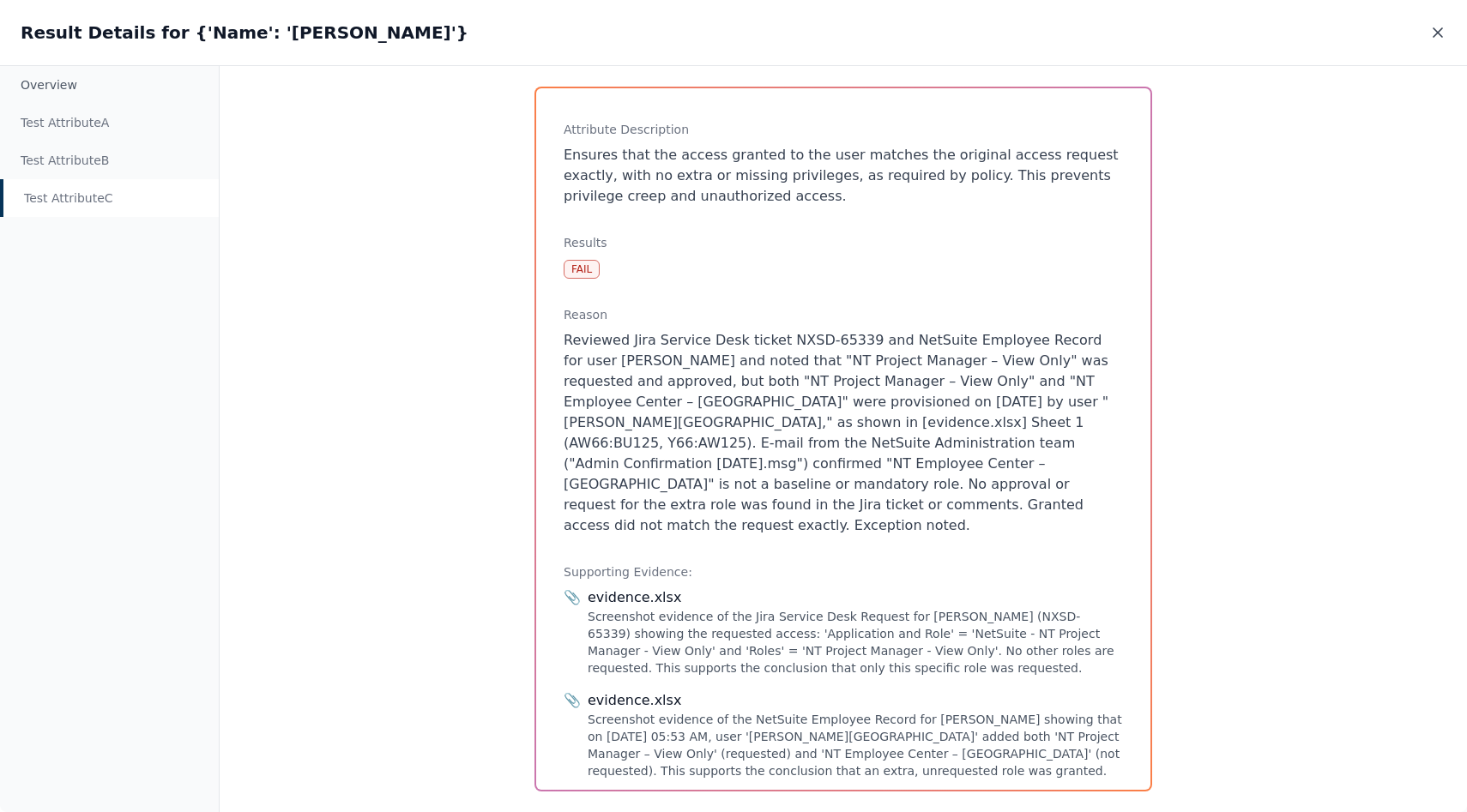
click at [1440, 24] on icon at bounding box center [1437, 32] width 17 height 17
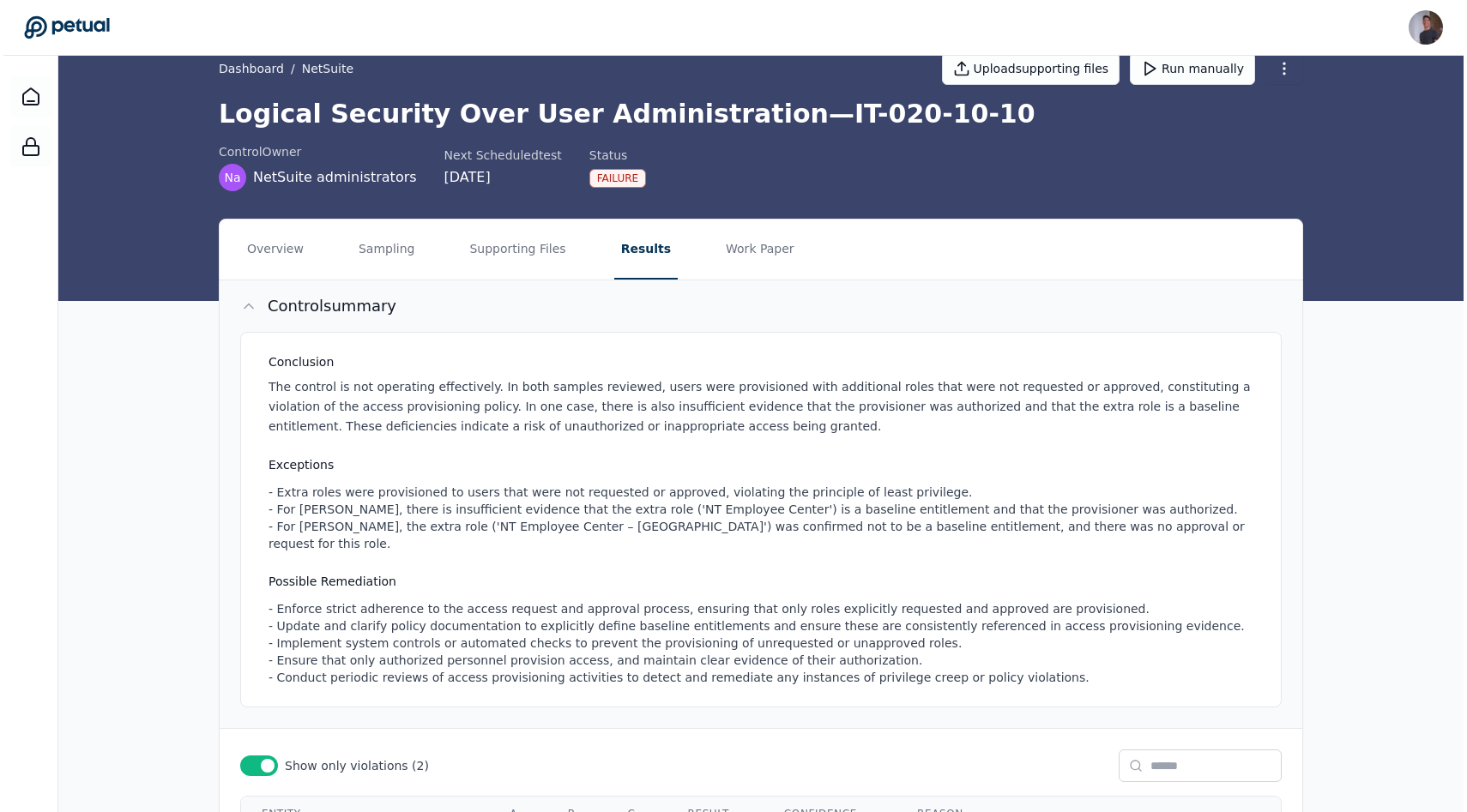
scroll to position [0, 0]
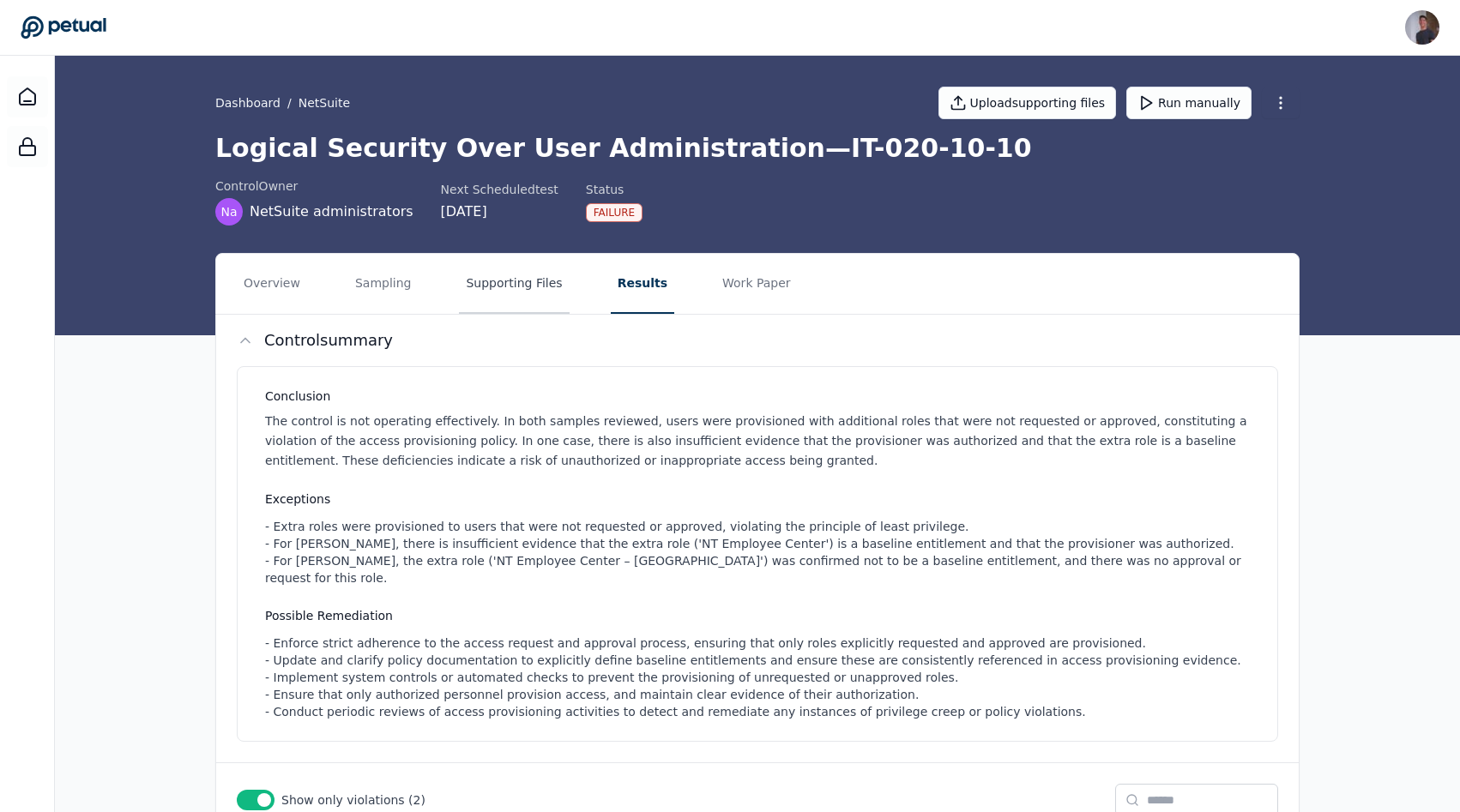
click at [488, 265] on button "Supporting Files" at bounding box center [513, 283] width 110 height 60
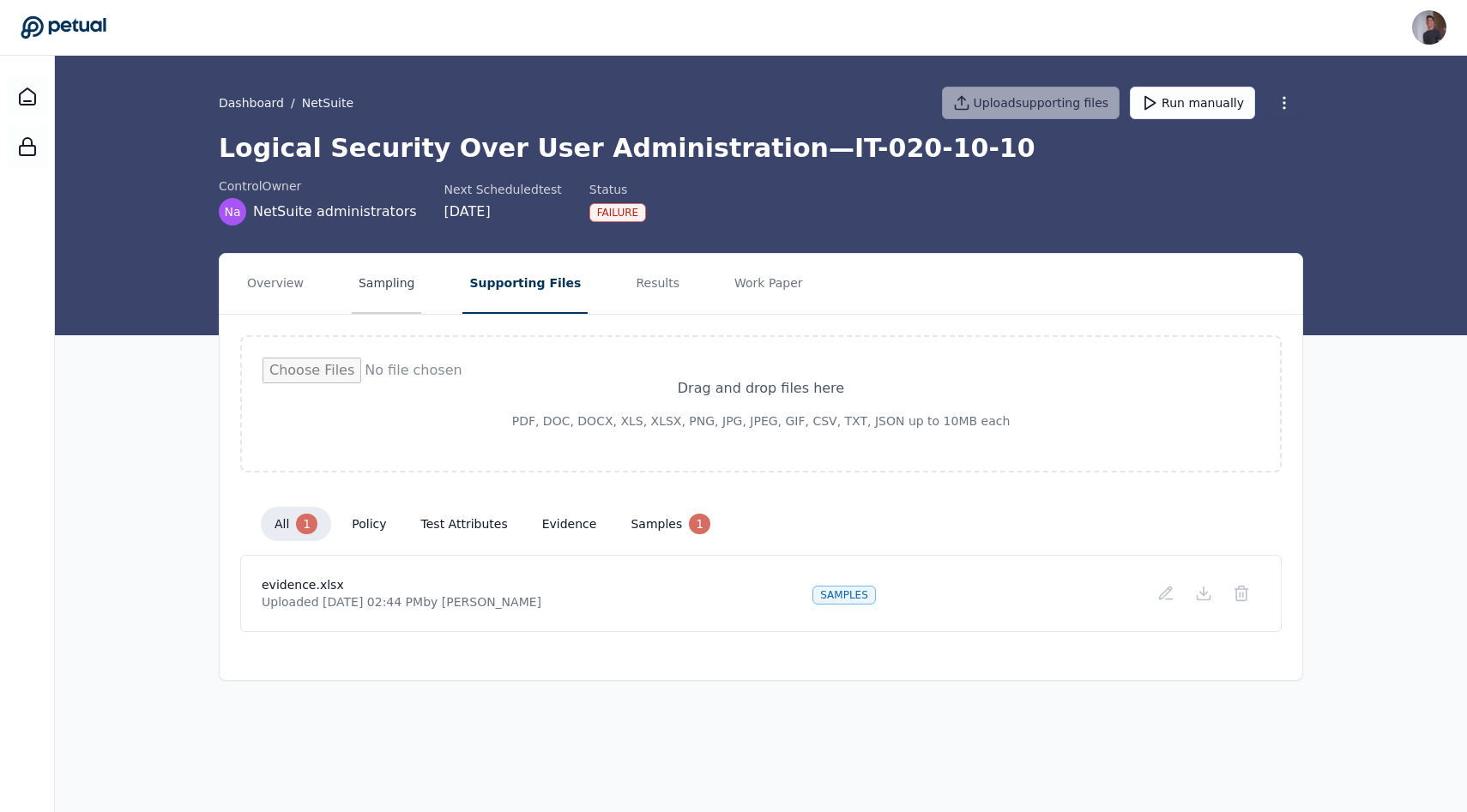
click at [352, 285] on button "Sampling" at bounding box center [387, 283] width 70 height 60
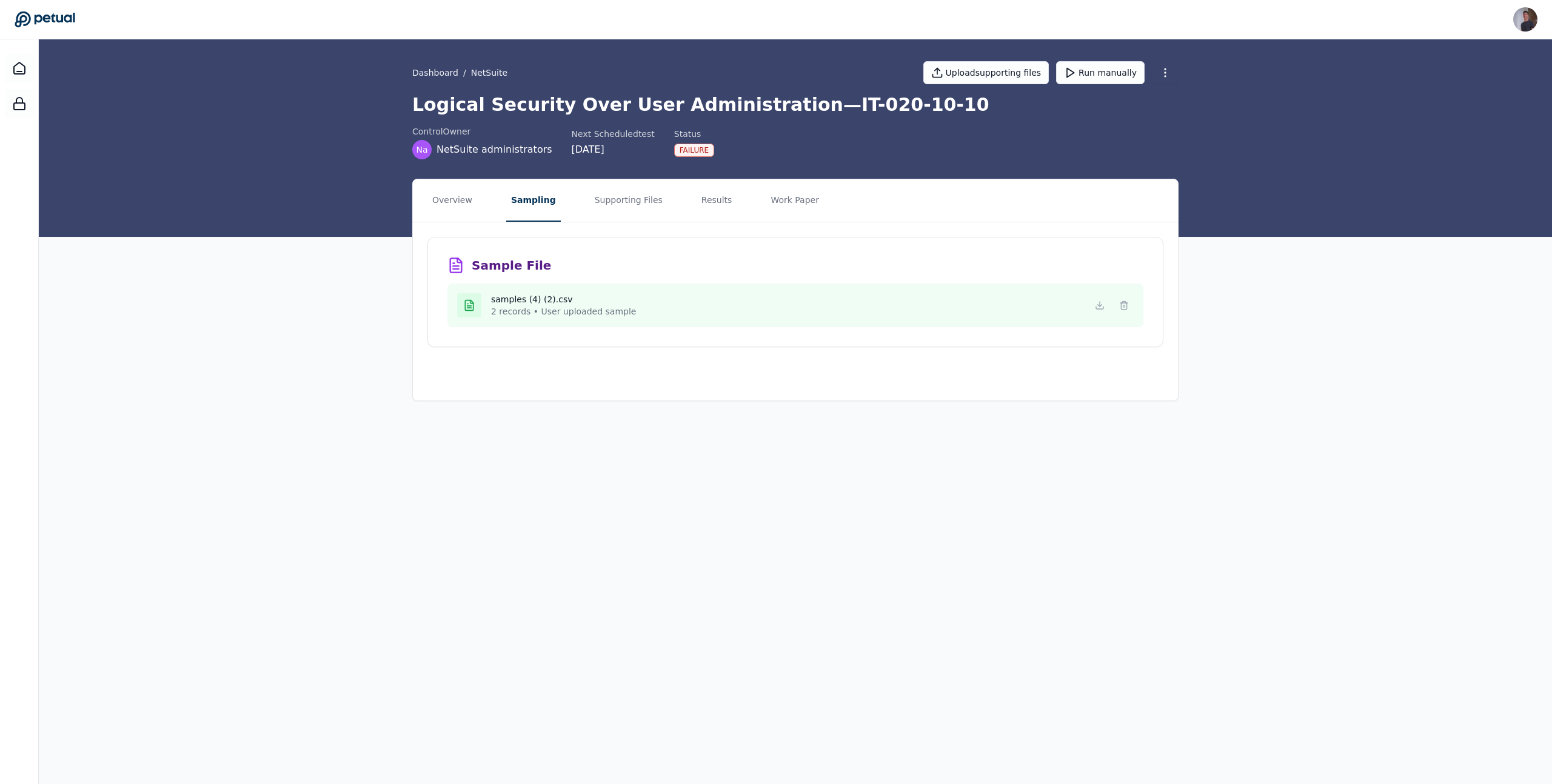
click at [873, 513] on main "Dashboard / NetSuite Upload supporting files Run manually Logical Security Over…" at bounding box center [795, 412] width 1513 height 744
click at [1031, 305] on line at bounding box center [1124, 306] width 0 height 3
click at [1031, 296] on div "samples (7).csv 4 records • User uploaded sample" at bounding box center [795, 305] width 677 height 25
click at [1031, 302] on icon at bounding box center [1124, 305] width 9 height 9
click at [1031, 243] on div "Sample File samples (7).csv 4 records • User uploaded sample" at bounding box center [795, 291] width 736 height 110
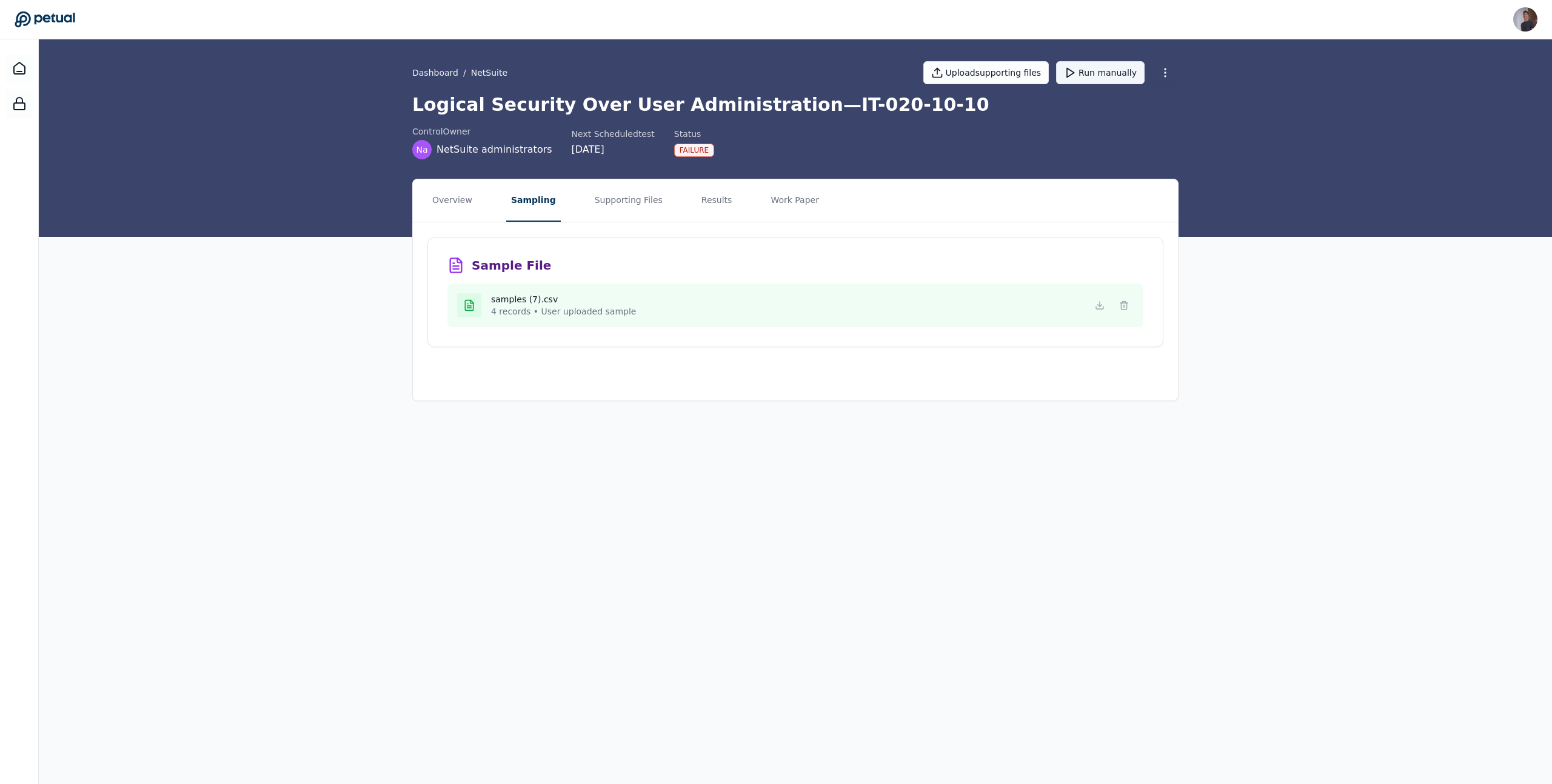
click at [1031, 68] on button "Run manually" at bounding box center [1100, 72] width 89 height 23
click at [1031, 310] on icon at bounding box center [1124, 305] width 9 height 9
click at [1031, 508] on main "Dashboard / NetSuite Upload supporting files Run manually Logical Security Over…" at bounding box center [795, 412] width 1513 height 744
click at [653, 298] on div "samples (4) (2).csv 2 records • User uploaded sample" at bounding box center [795, 305] width 677 height 25
click at [676, 573] on main "Dashboard / NetSuite Upload supporting files Run manually Logical Security Over…" at bounding box center [795, 412] width 1513 height 744
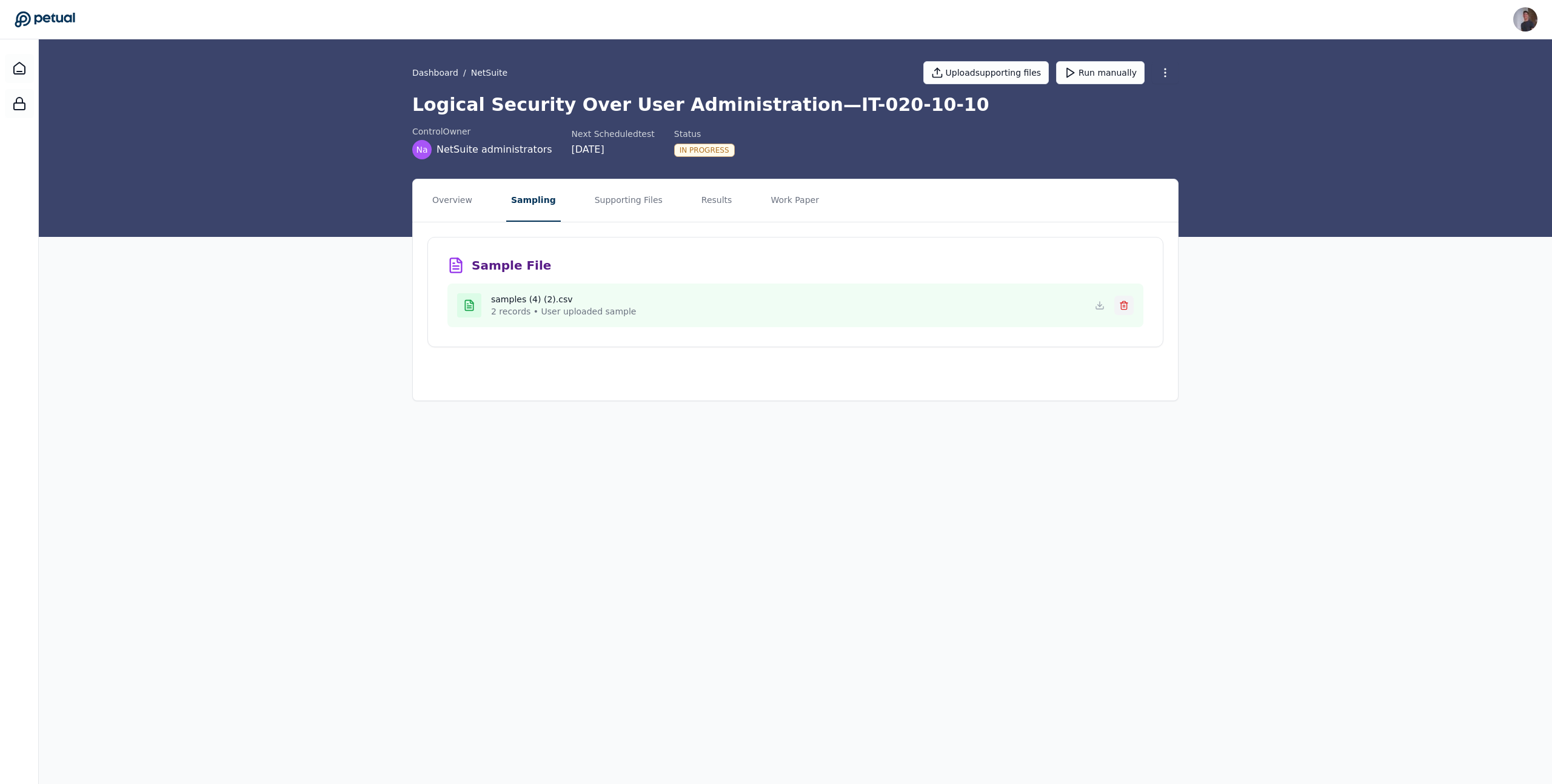
click at [1128, 305] on icon at bounding box center [1124, 305] width 9 height 9
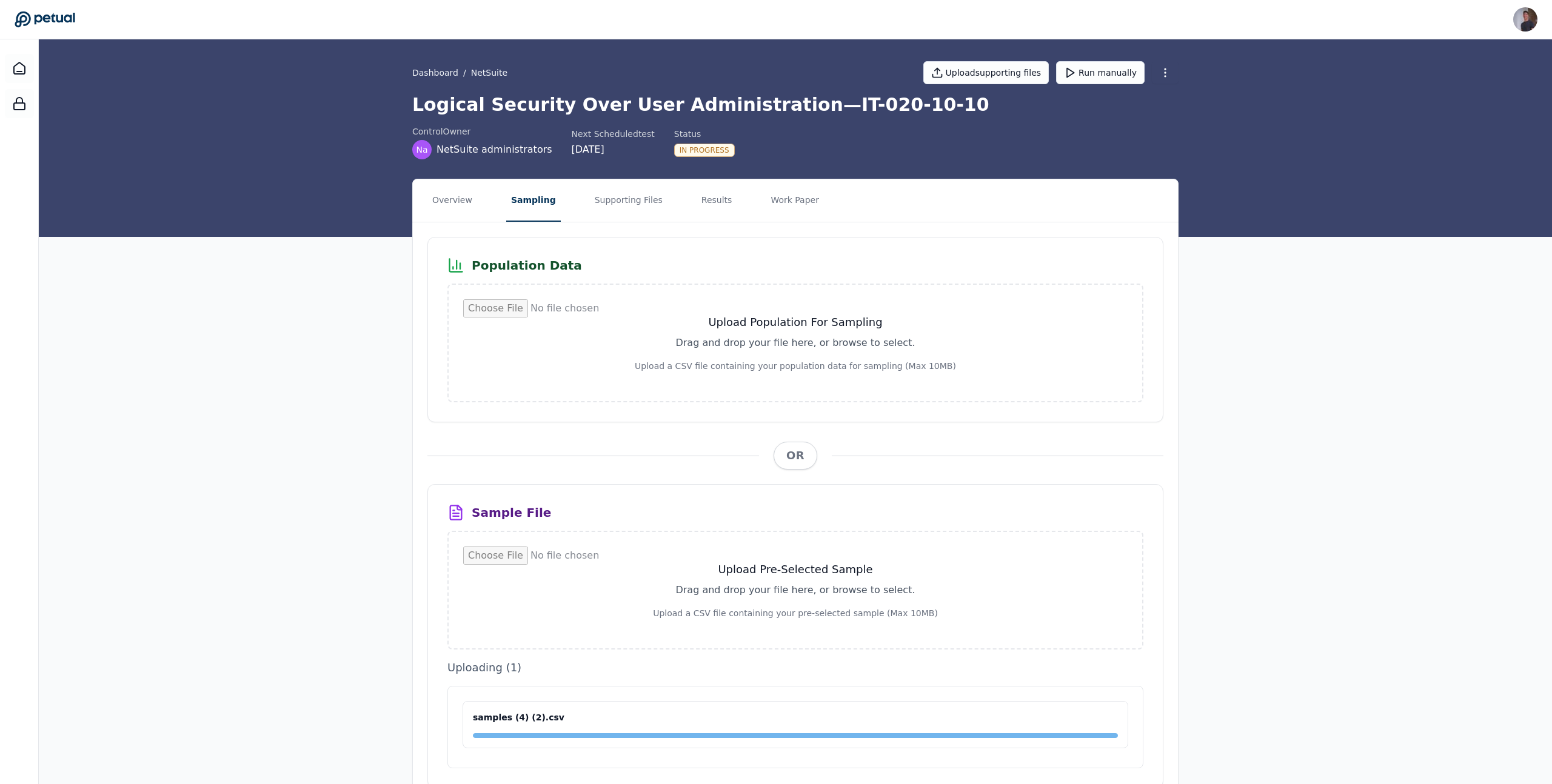
click at [437, 520] on main "Dashboard / NetSuite Upload supporting files Run manually Logical Security Over…" at bounding box center [795, 441] width 1513 height 803
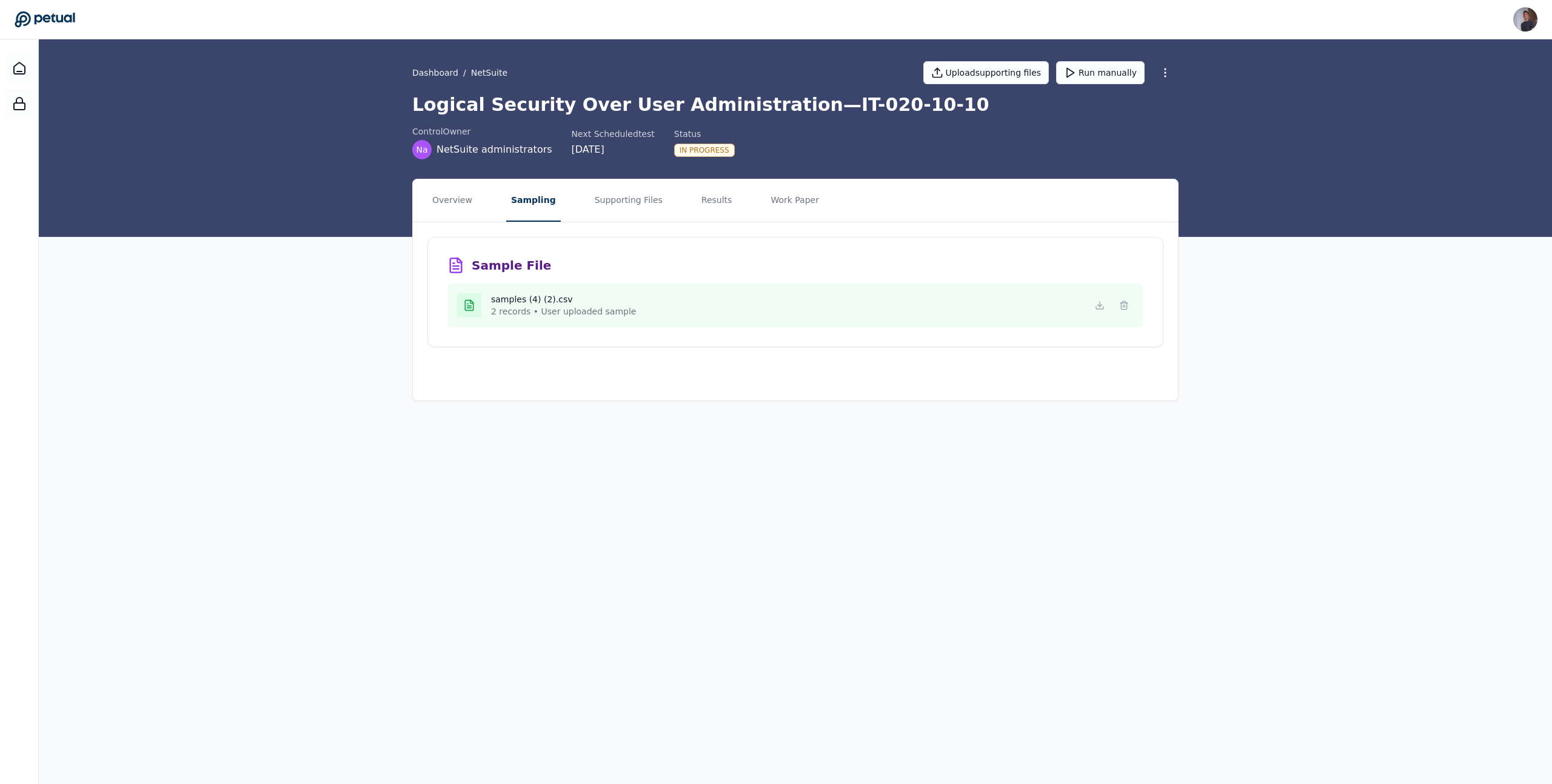
click at [652, 275] on div "Sample File samples (4) (2).csv 2 records • User uploaded sample" at bounding box center [795, 291] width 736 height 110
click at [1121, 258] on div "Sample File" at bounding box center [795, 265] width 696 height 17
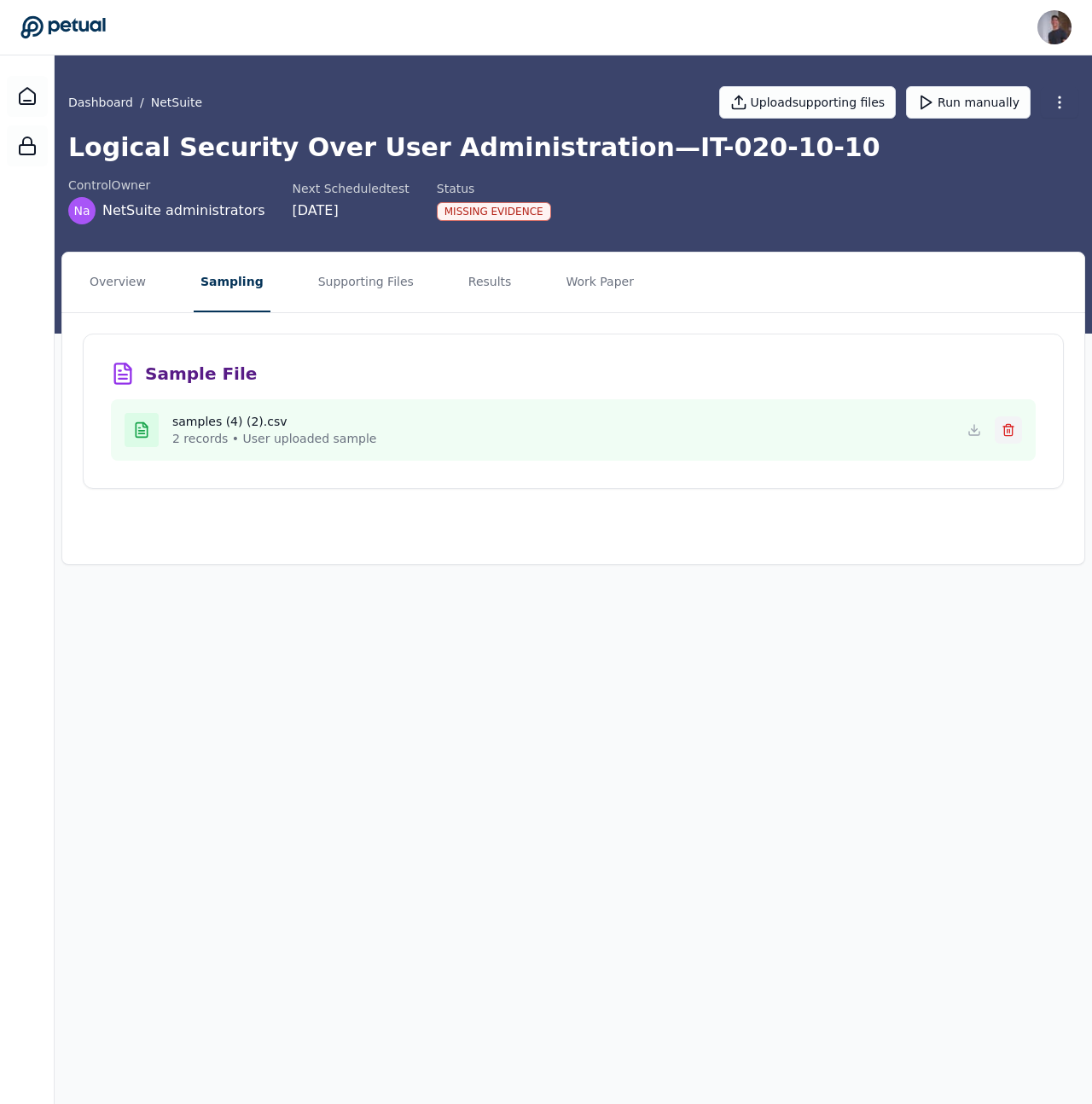
click at [1013, 425] on icon at bounding box center [1007, 430] width 13 height 13
click at [1001, 431] on icon at bounding box center [1007, 430] width 13 height 13
click at [1013, 438] on button at bounding box center [1008, 430] width 27 height 27
click at [1003, 424] on icon at bounding box center [1007, 430] width 13 height 13
click at [1005, 439] on button at bounding box center [1008, 430] width 27 height 27
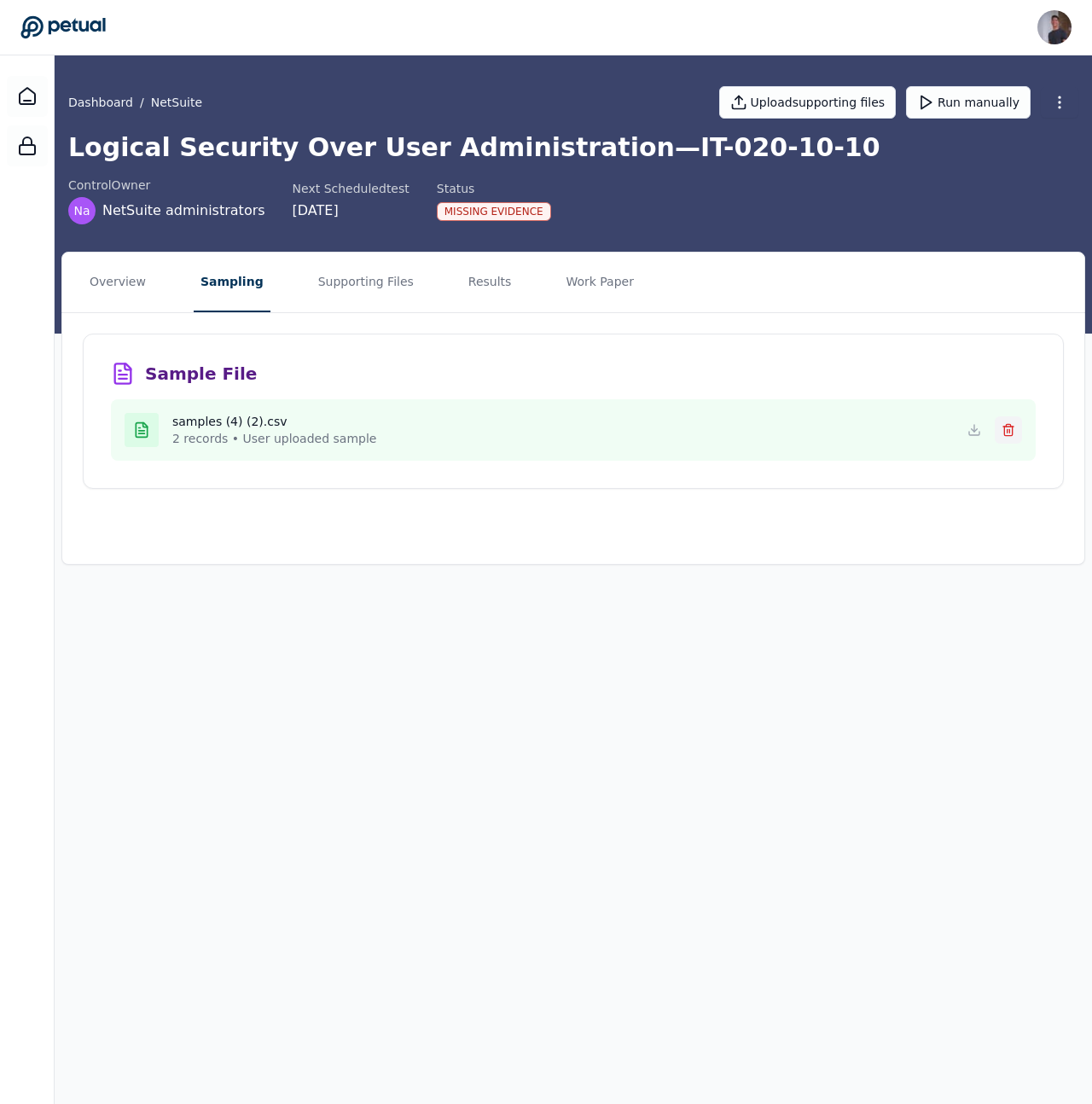
click at [1016, 419] on button at bounding box center [1008, 430] width 27 height 27
click at [933, 102] on icon at bounding box center [925, 102] width 17 height 17
click at [1009, 431] on line at bounding box center [1009, 431] width 0 height 4
click at [1011, 448] on div "samples (4) (2).csv 2 records • User uploaded sample" at bounding box center [573, 430] width 925 height 61
click at [1011, 424] on icon at bounding box center [1007, 430] width 13 height 13
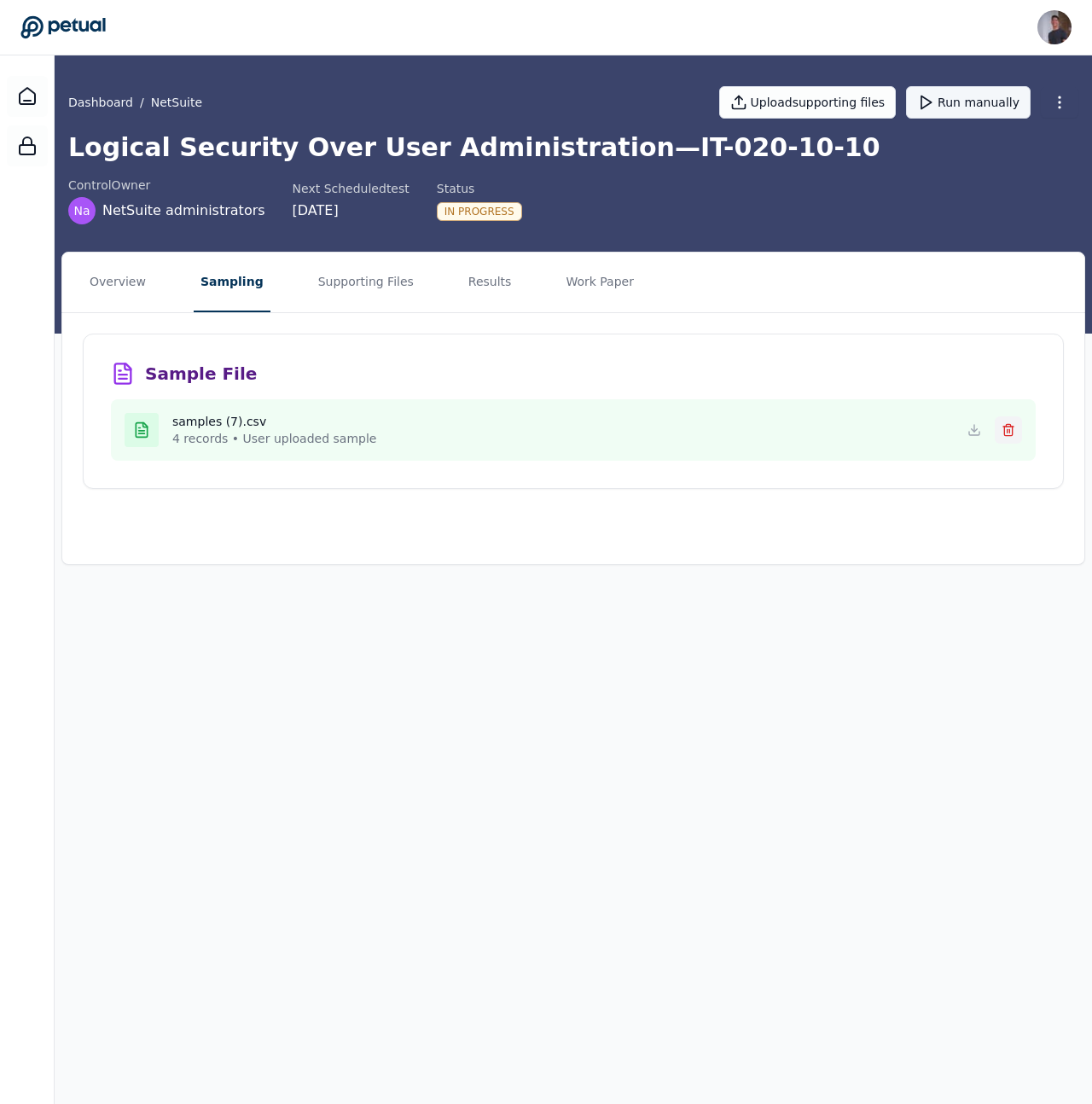
click at [1006, 425] on icon at bounding box center [1007, 430] width 13 height 13
click at [763, 356] on div "Sample File samples (4) (2).csv 2 records • User uploaded sample" at bounding box center [572, 410] width 980 height 155
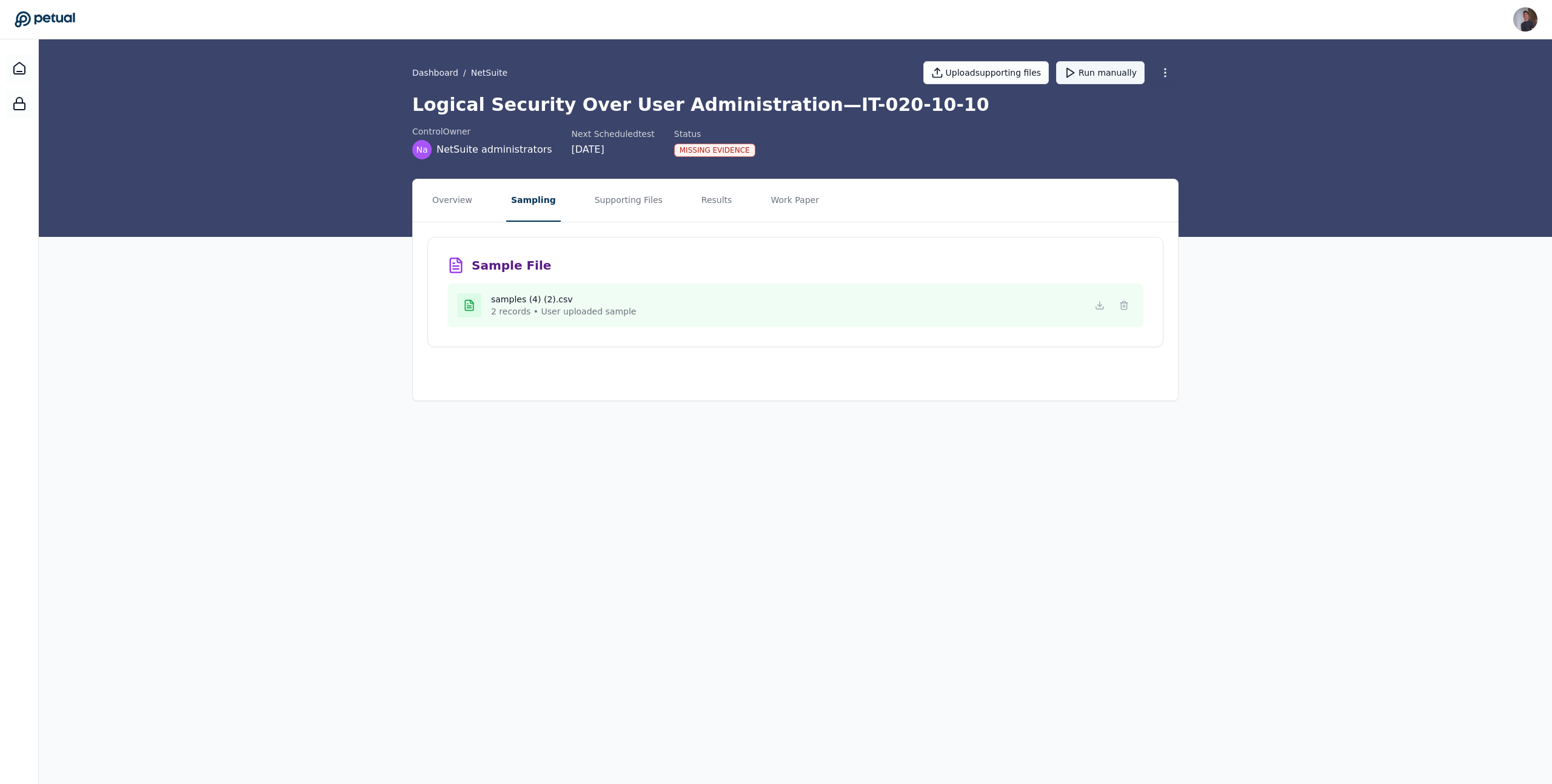
click at [545, 204] on button "Sampling" at bounding box center [533, 200] width 55 height 42
click at [596, 200] on button "Supporting Files" at bounding box center [628, 200] width 77 height 42
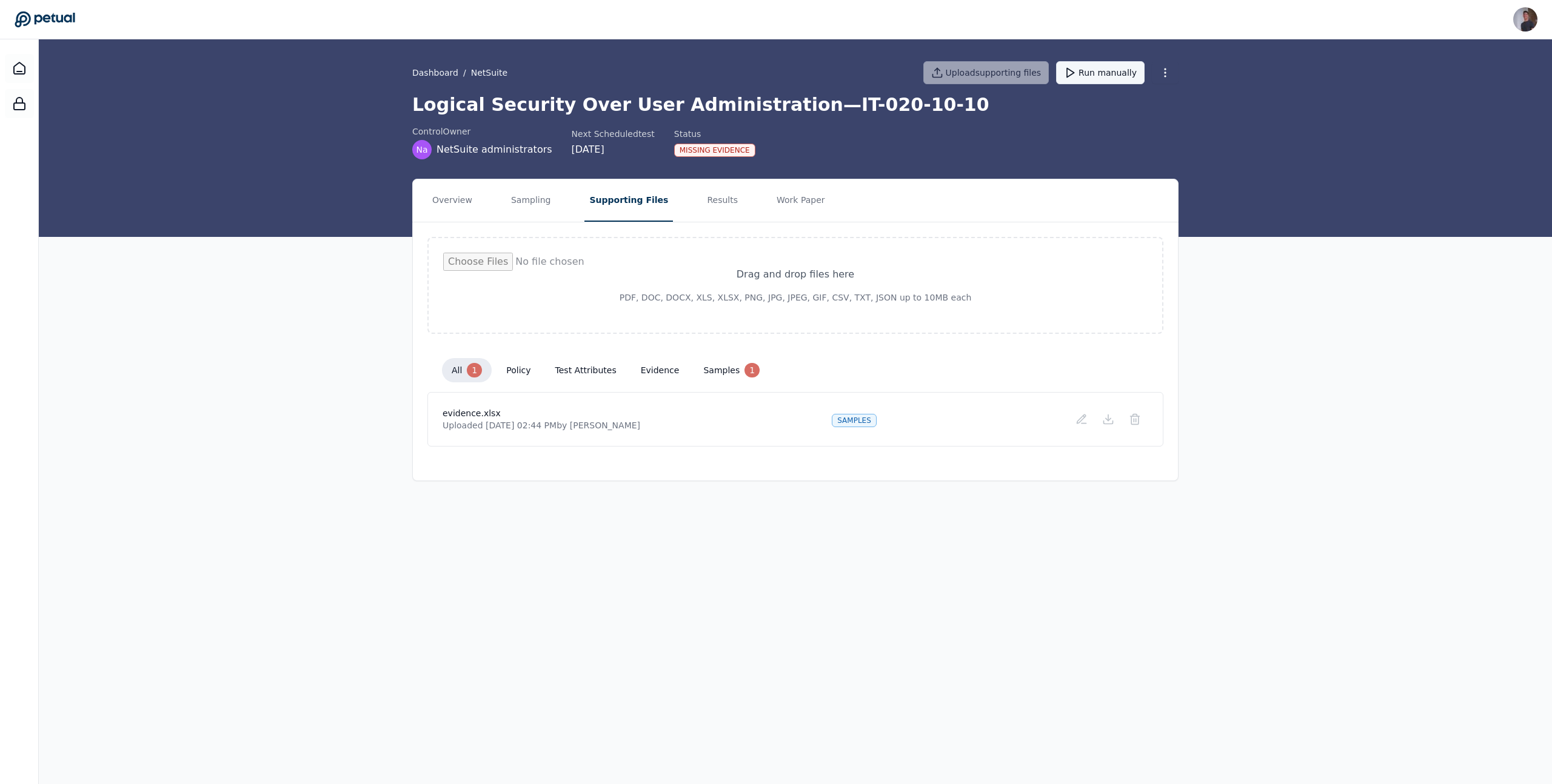
click at [671, 210] on nav "Overview Sampling Supporting Files Results Work Paper" at bounding box center [795, 200] width 765 height 42
click at [501, 206] on nav "Overview Sampling Supporting Files Results Work Paper" at bounding box center [795, 200] width 765 height 42
click at [524, 206] on button "Sampling" at bounding box center [531, 200] width 50 height 42
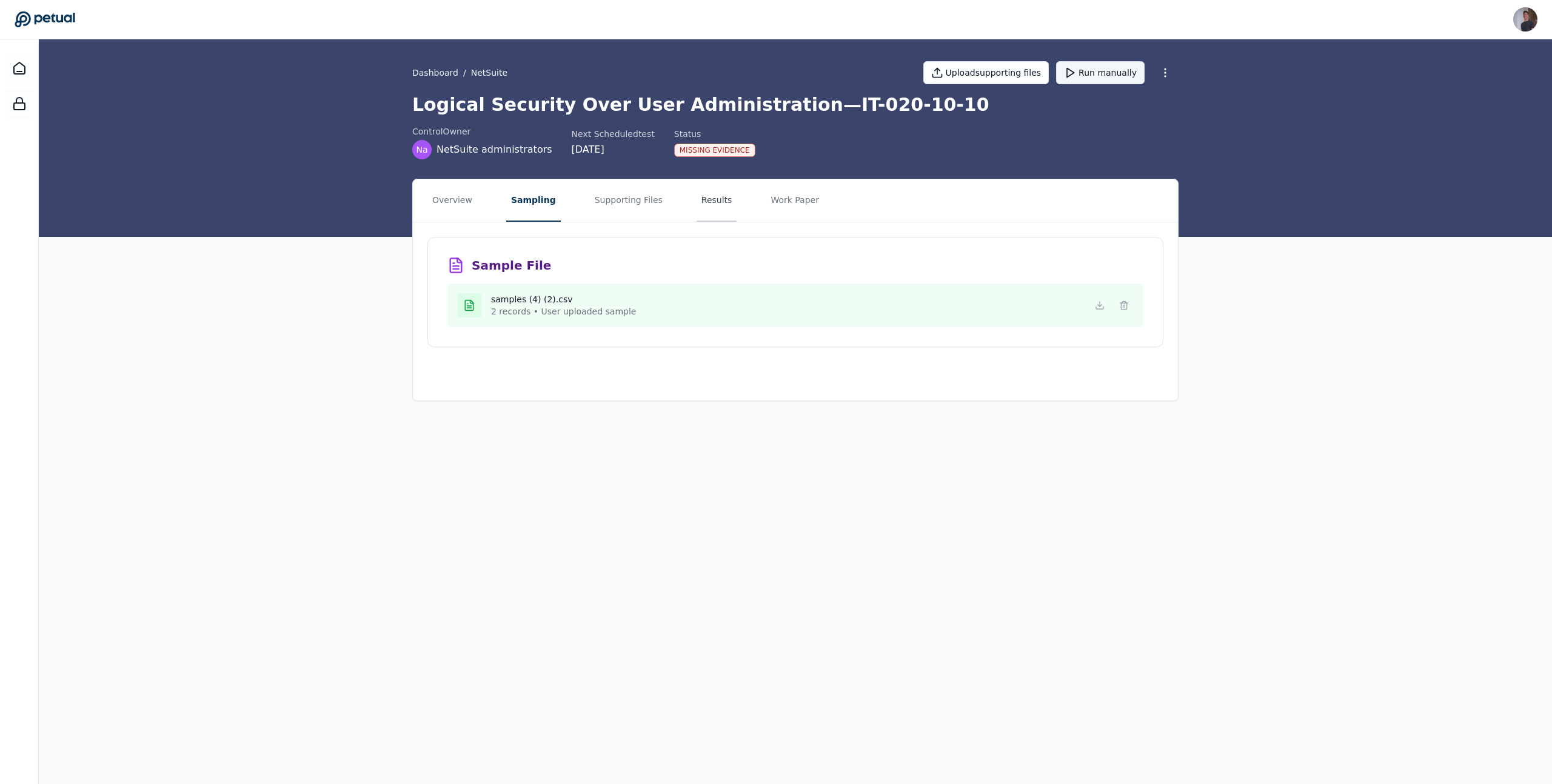
click at [696, 215] on button "Results" at bounding box center [717, 200] width 41 height 42
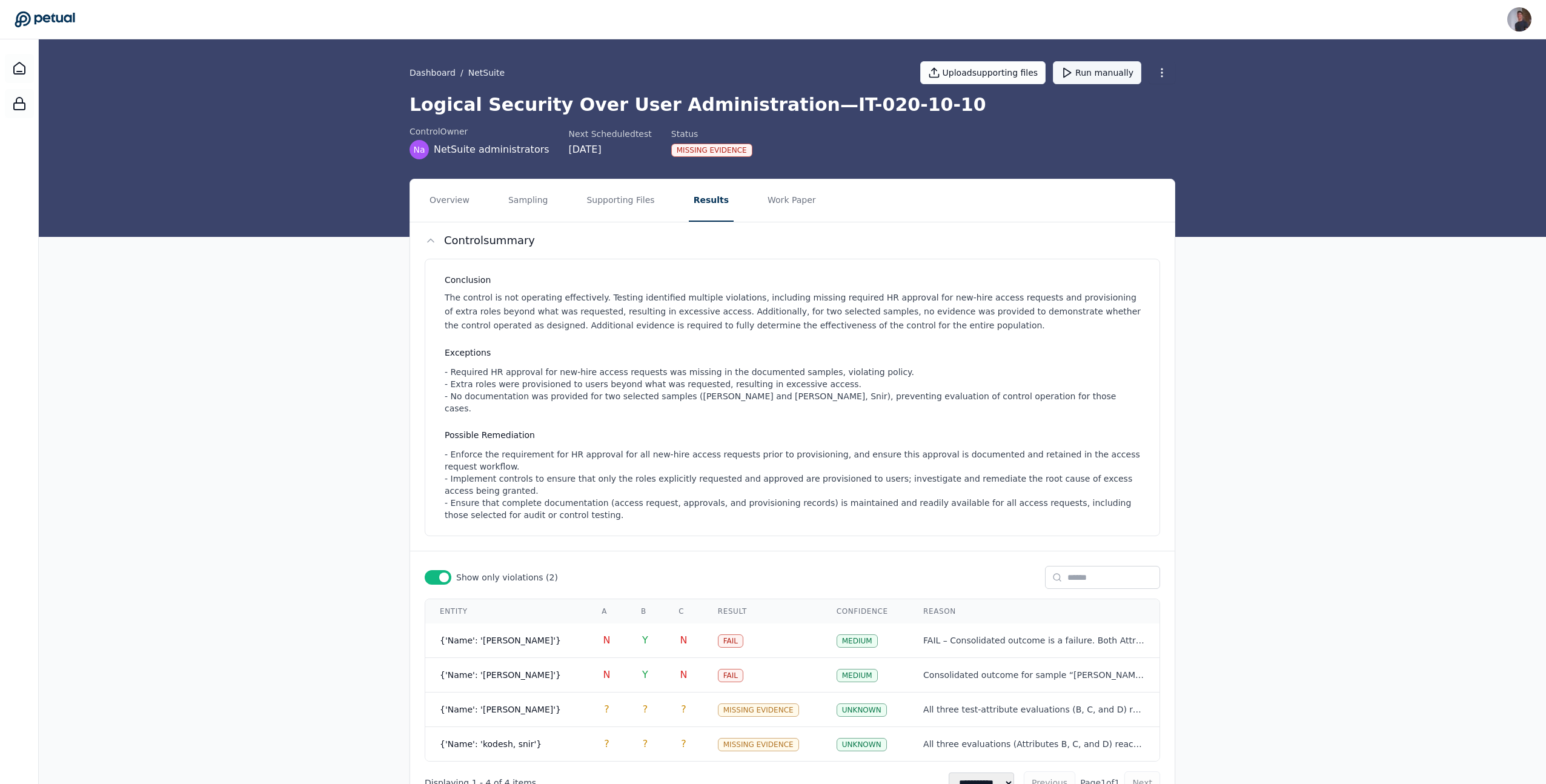
click at [490, 192] on nav "Overview Sampling Supporting Files Results Work Paper" at bounding box center [792, 200] width 765 height 42
click at [524, 193] on button "Sampling" at bounding box center [528, 200] width 50 height 42
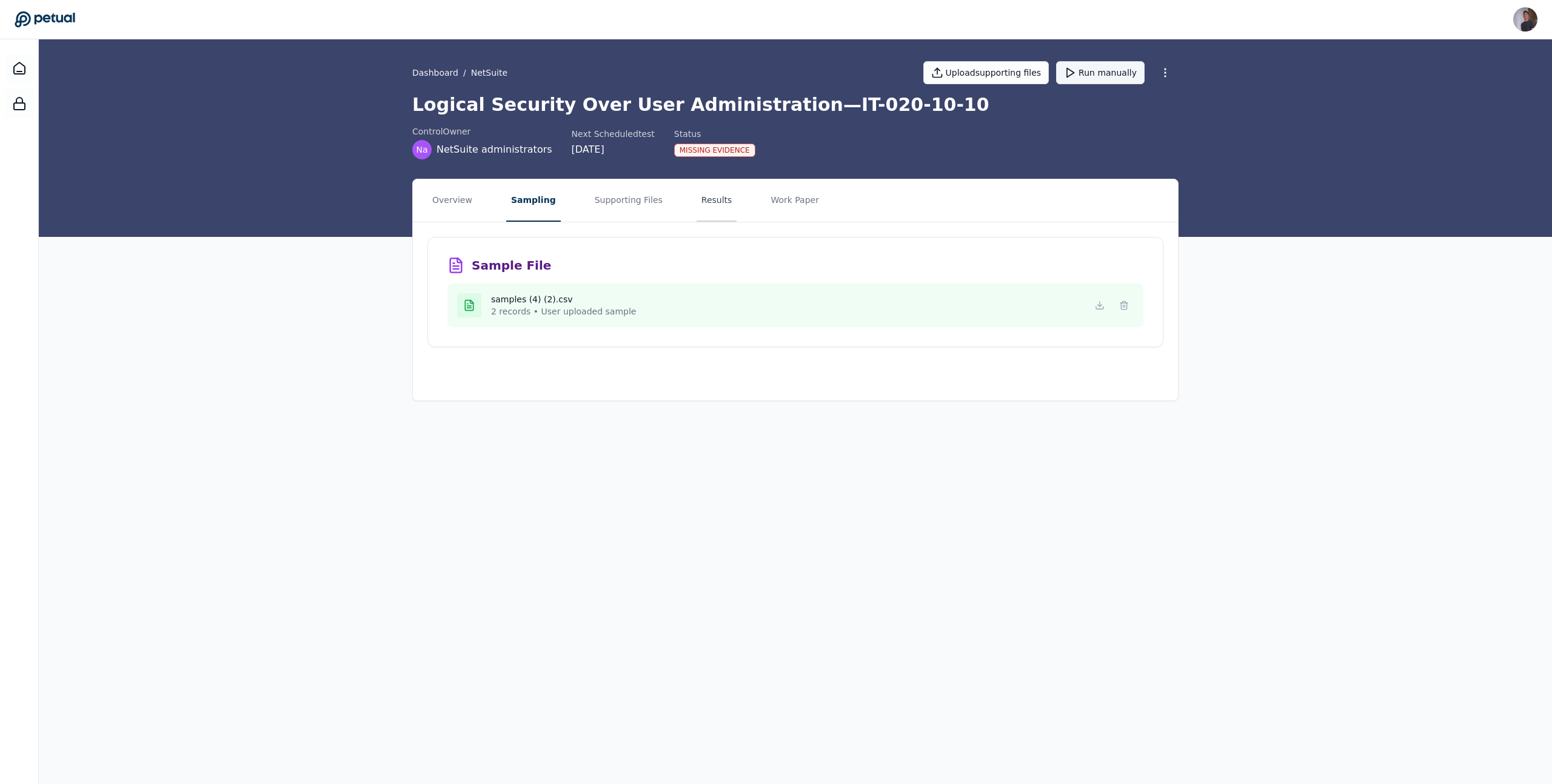
click at [707, 203] on button "Results" at bounding box center [717, 200] width 41 height 42
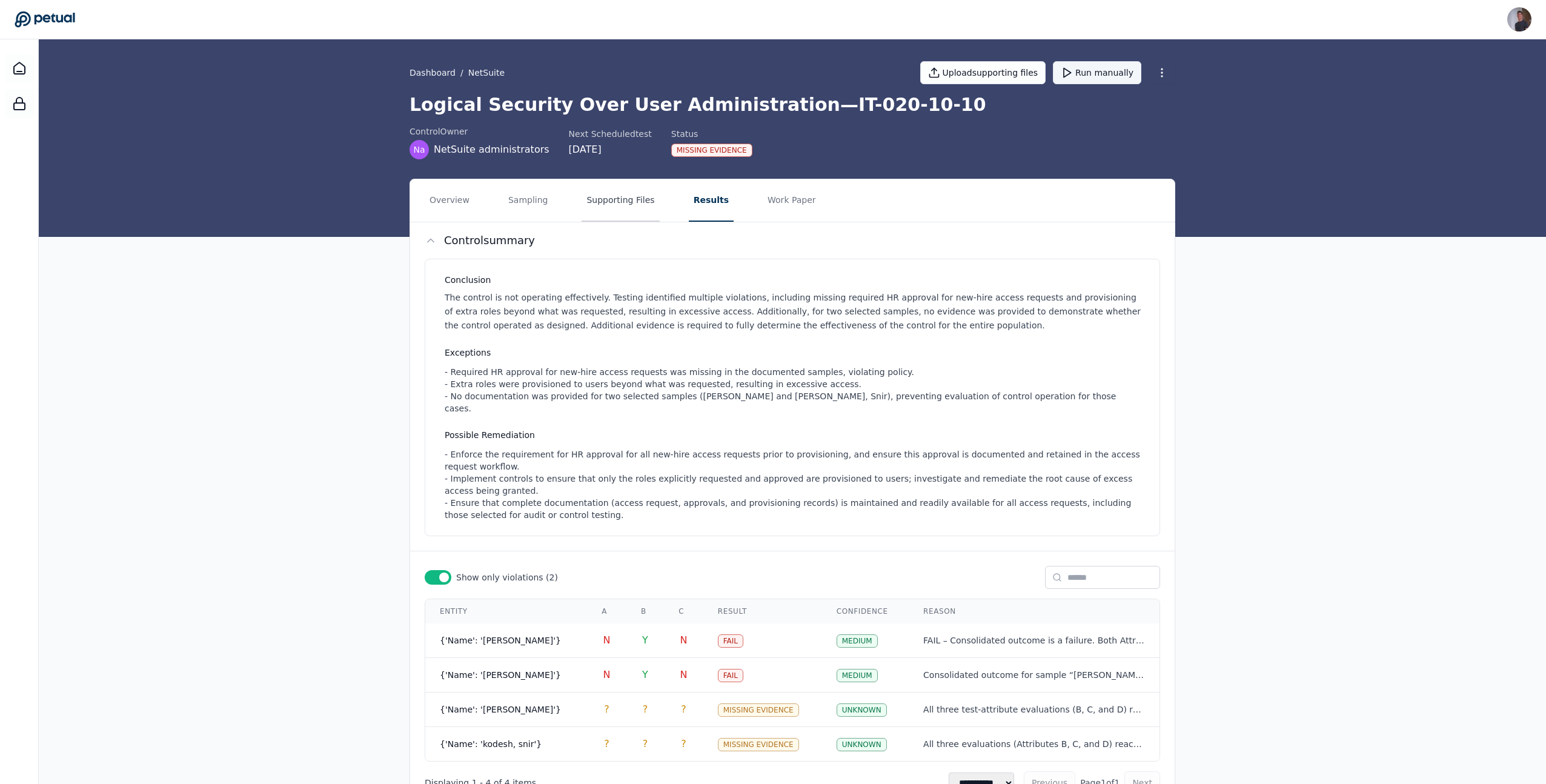
click at [637, 203] on button "Supporting Files" at bounding box center [620, 200] width 77 height 42
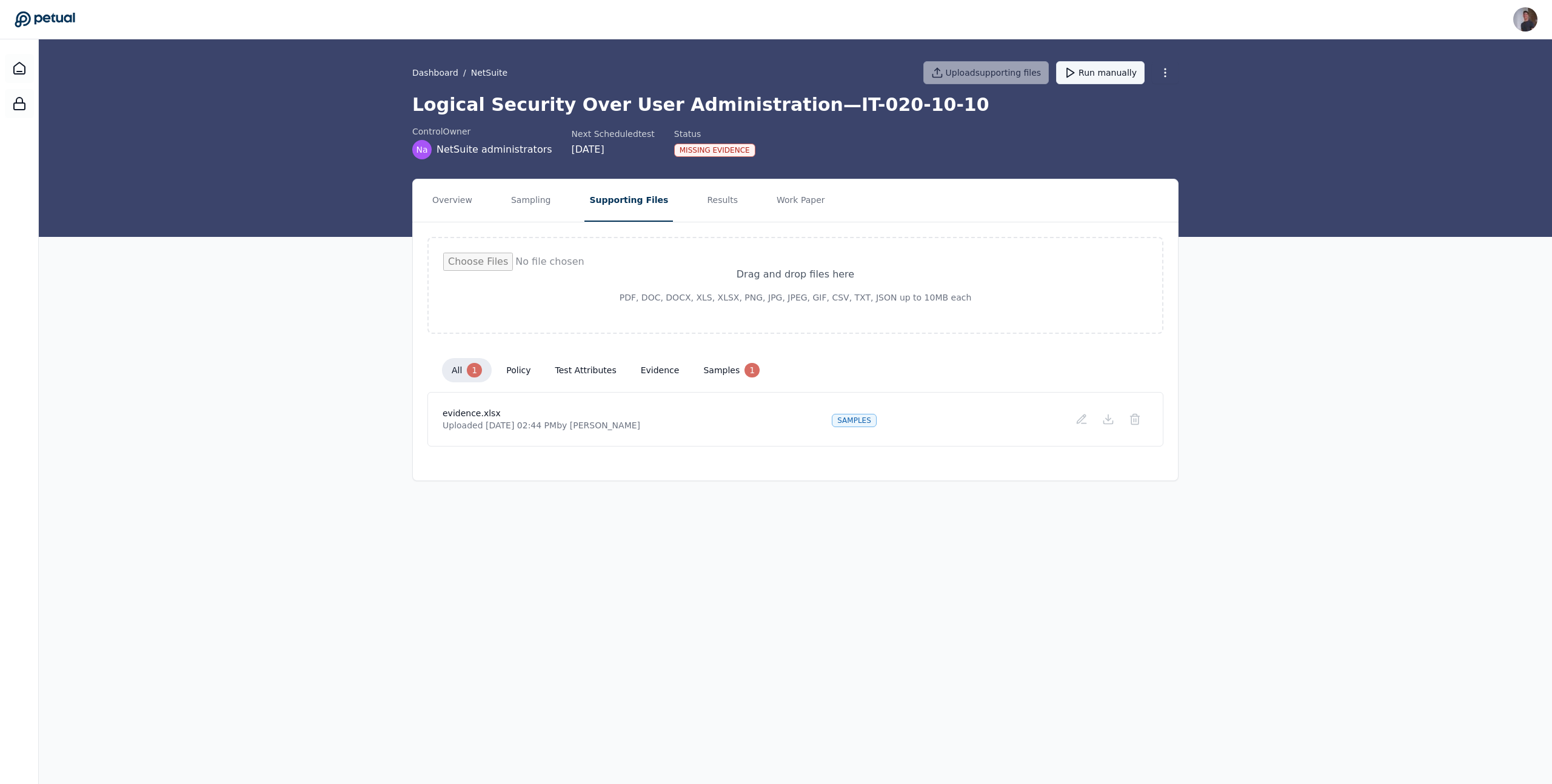
click at [571, 202] on nav "Overview Sampling Supporting Files Results Work Paper" at bounding box center [795, 200] width 765 height 42
click at [555, 201] on nav "Overview Sampling Supporting Files Results Work Paper" at bounding box center [795, 200] width 765 height 42
click at [661, 202] on nav "Overview Sampling Supporting Files Results Work Paper" at bounding box center [795, 200] width 765 height 42
click at [705, 202] on button "Results" at bounding box center [722, 200] width 41 height 42
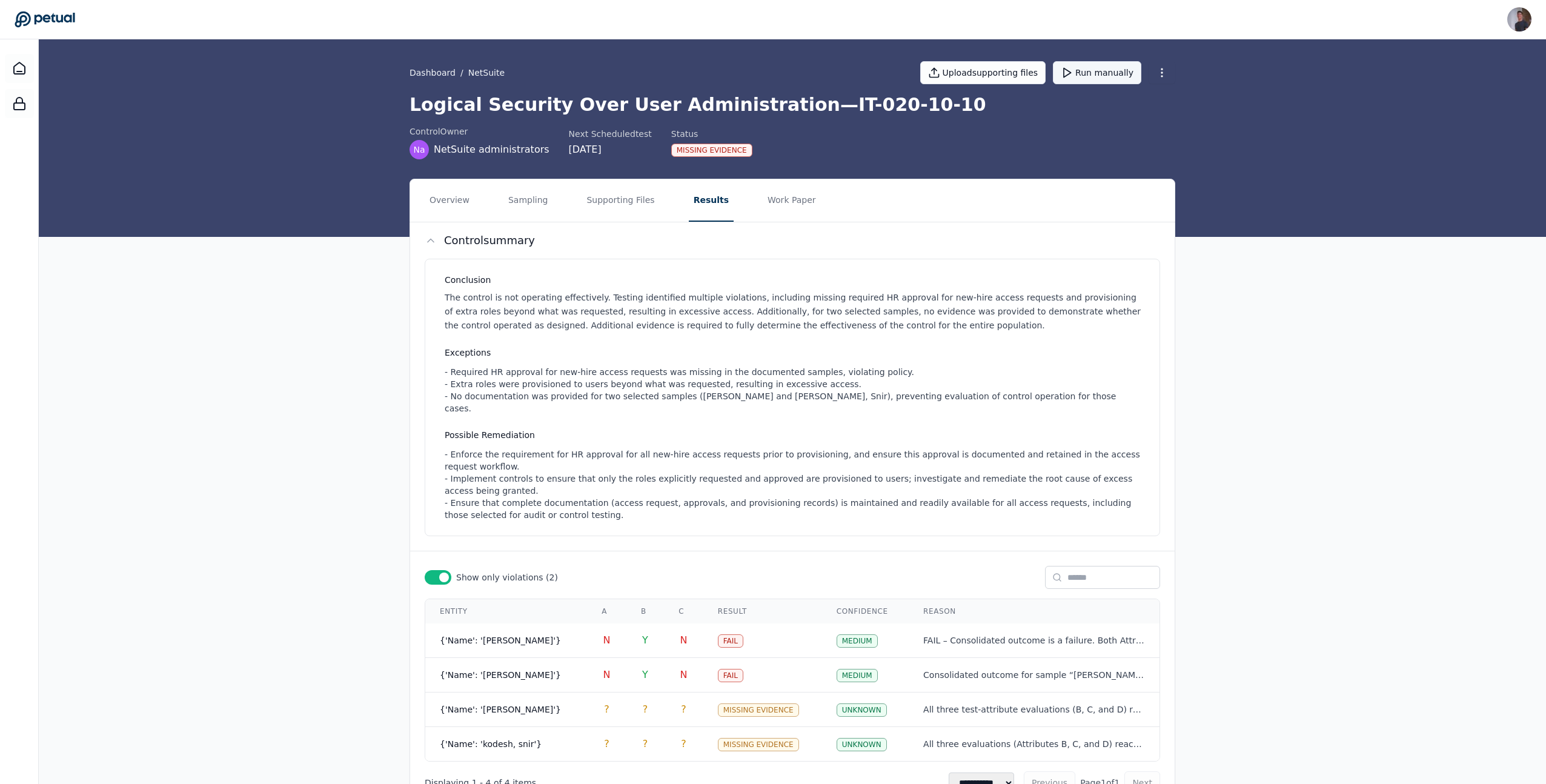
scroll to position [39, 0]
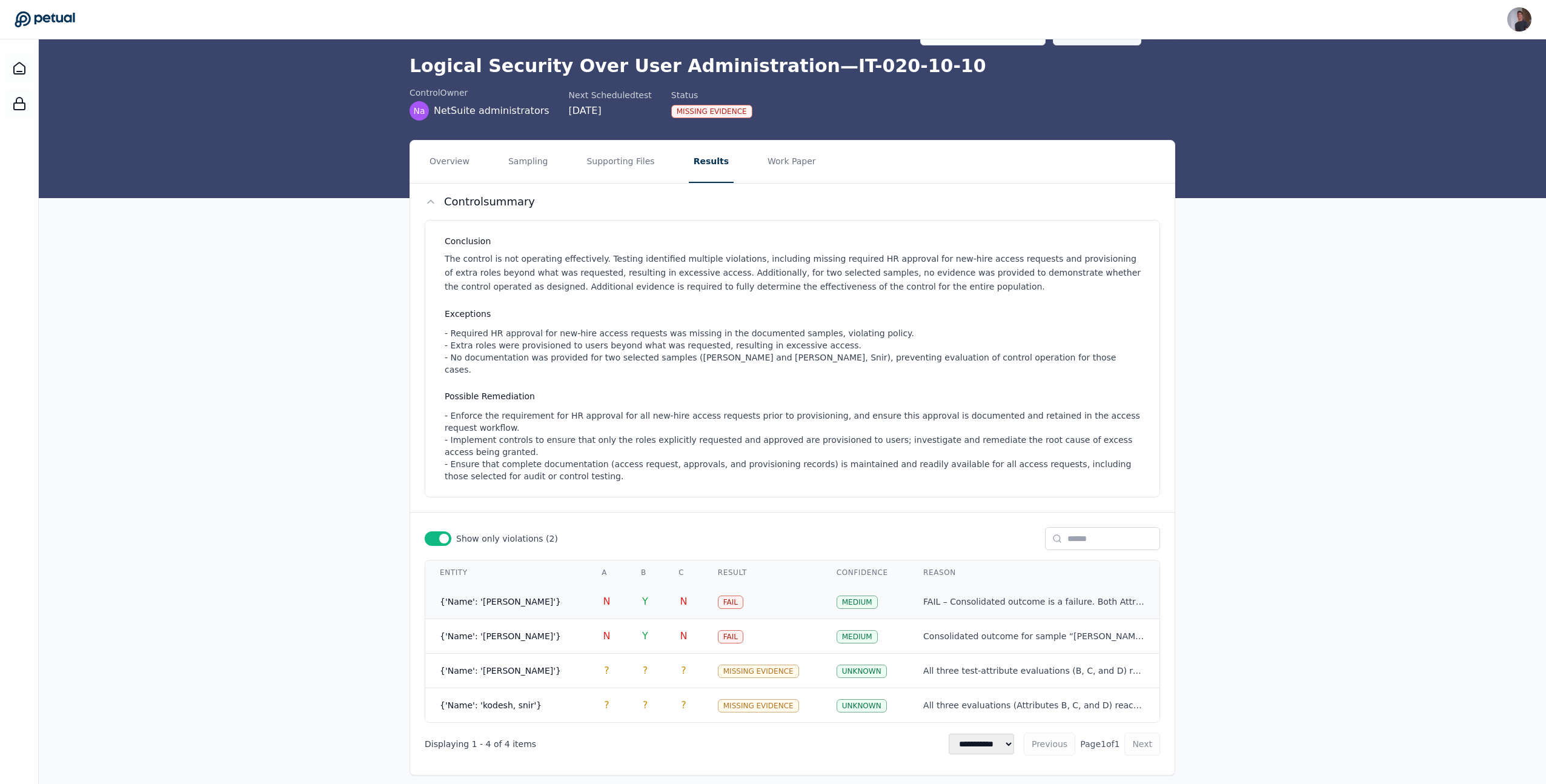
click at [559, 589] on td "{'Name': 'Dunbar, Ricky'}" at bounding box center [506, 602] width 162 height 35
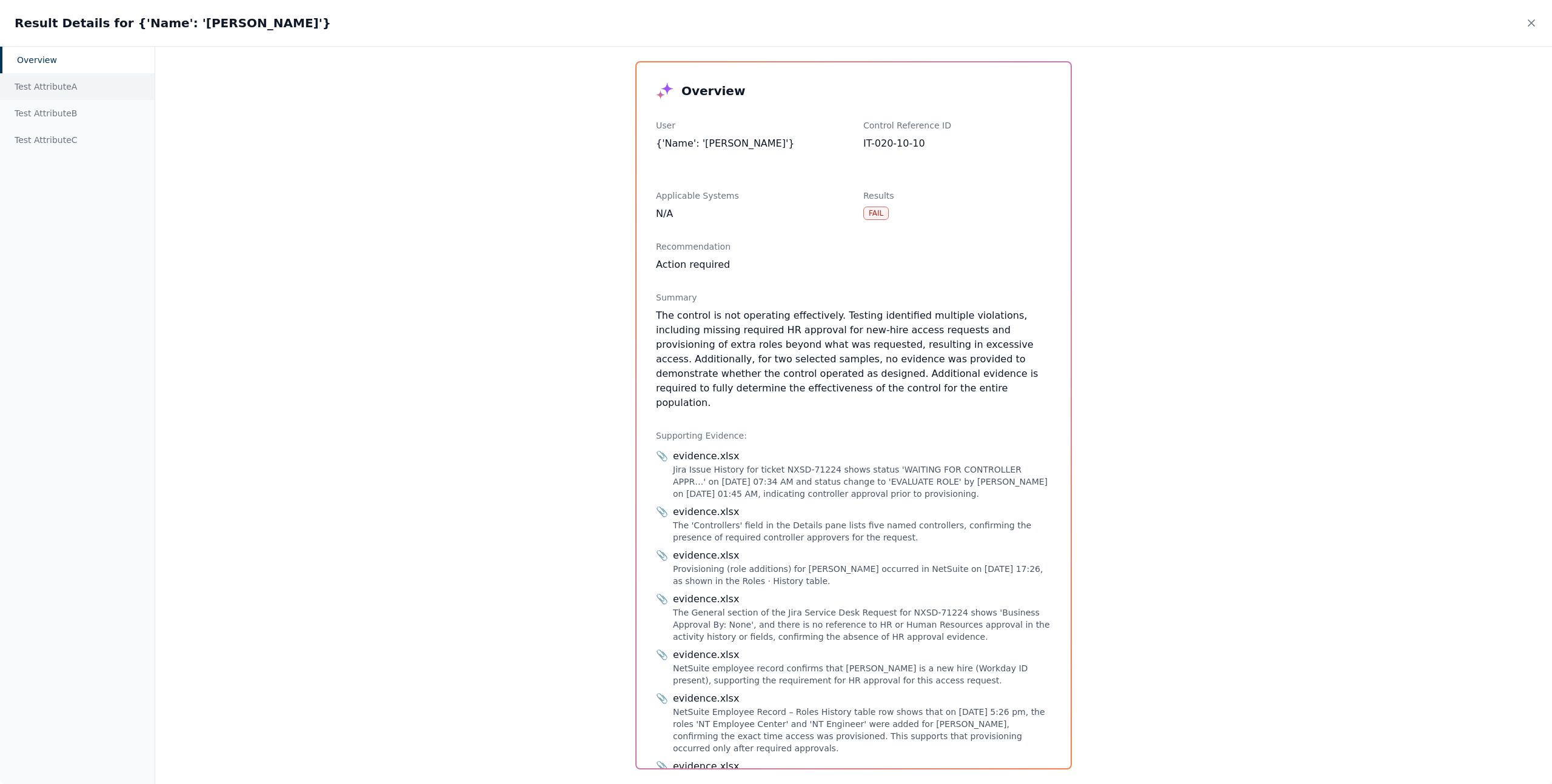
click at [48, 87] on div "Test Attribute A" at bounding box center [77, 87] width 155 height 26
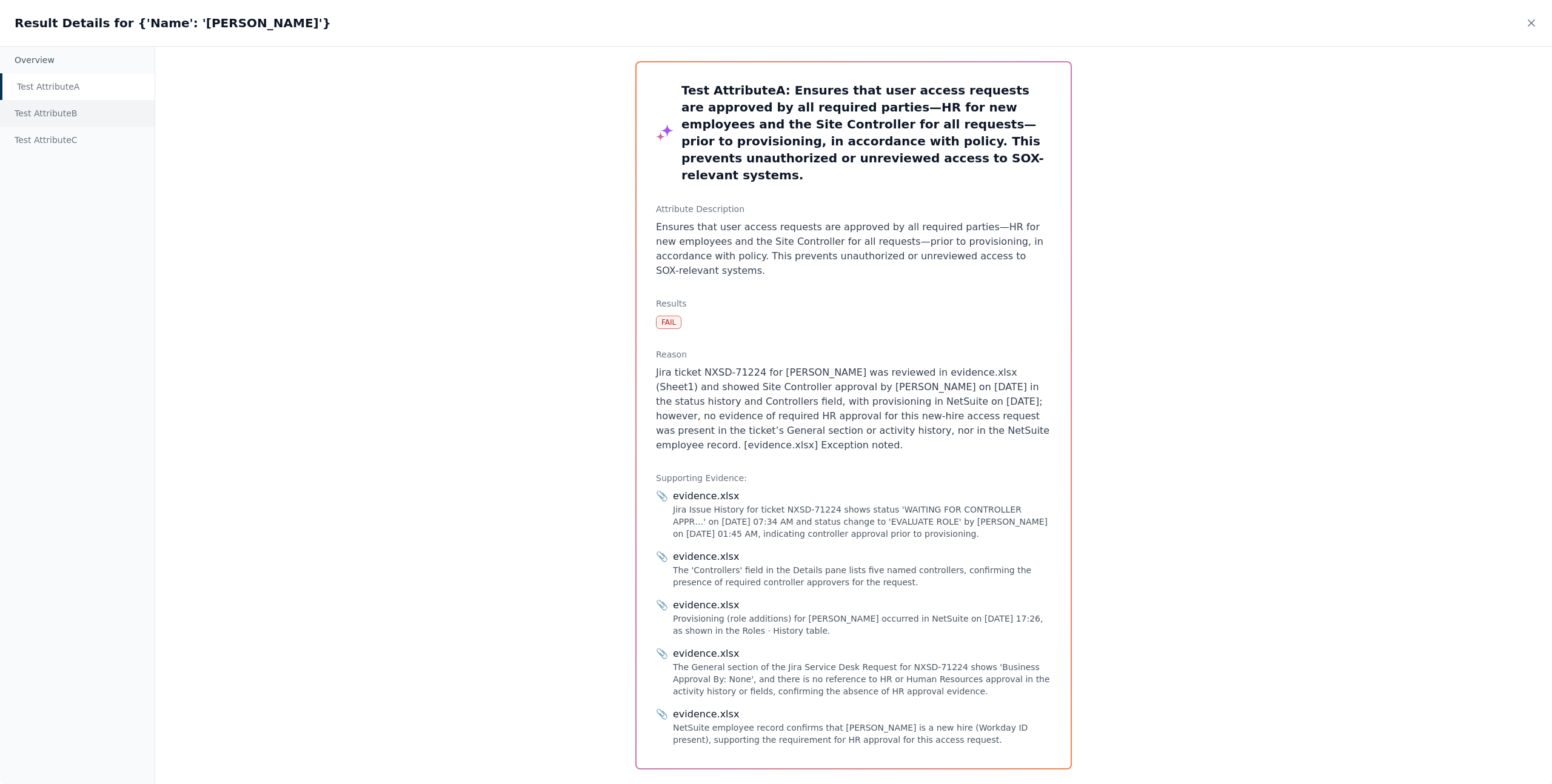
click at [66, 116] on div "Test Attribute B" at bounding box center [77, 113] width 155 height 26
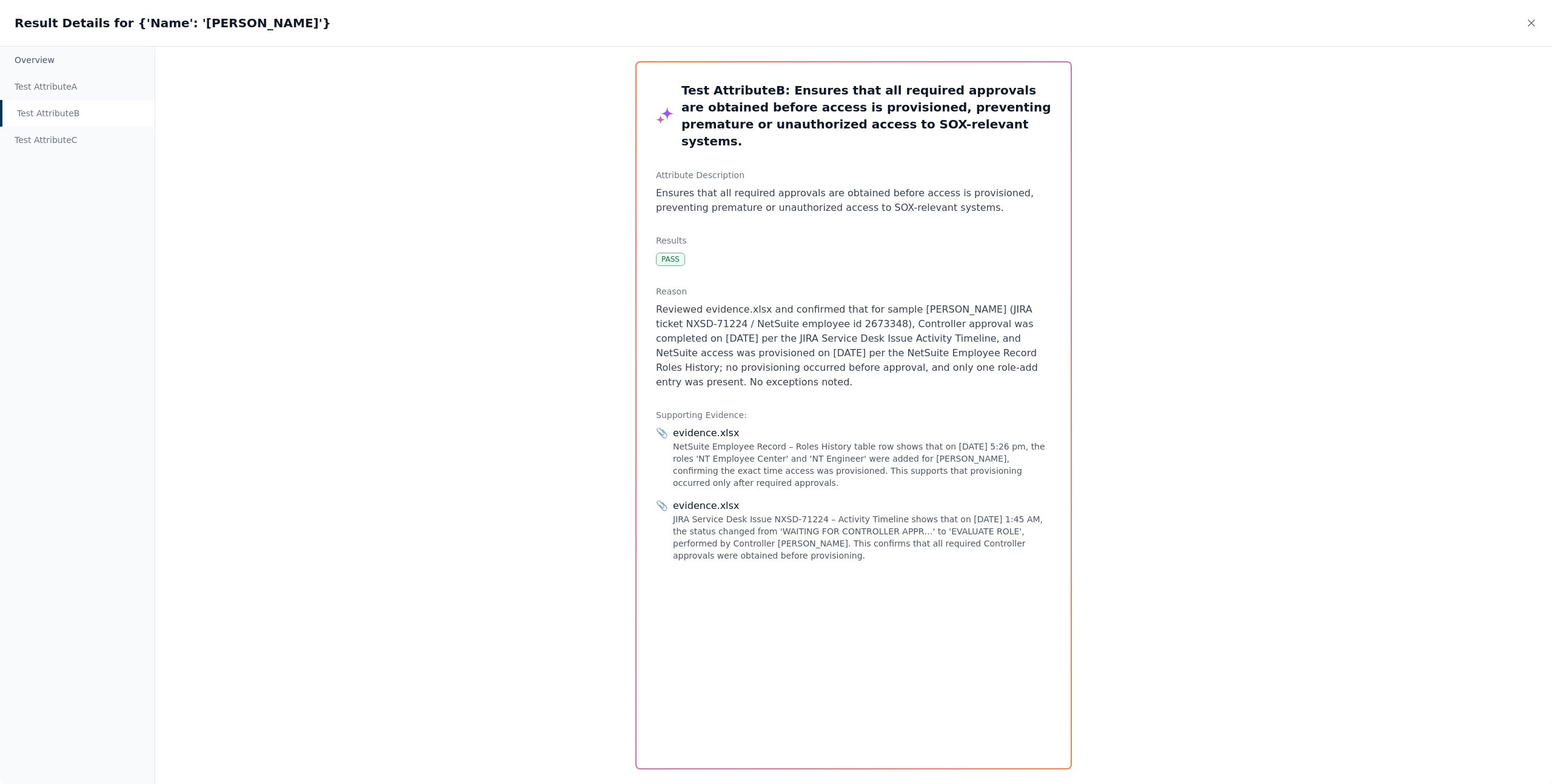
click at [1519, 25] on div "Result Details for {'Name': 'Dunbar, Ricky'}" at bounding box center [776, 23] width 1552 height 46
click at [1544, 25] on div "Result Details for {'Name': 'Dunbar, Ricky'}" at bounding box center [776, 23] width 1552 height 46
click at [1535, 25] on icon at bounding box center [1531, 23] width 12 height 12
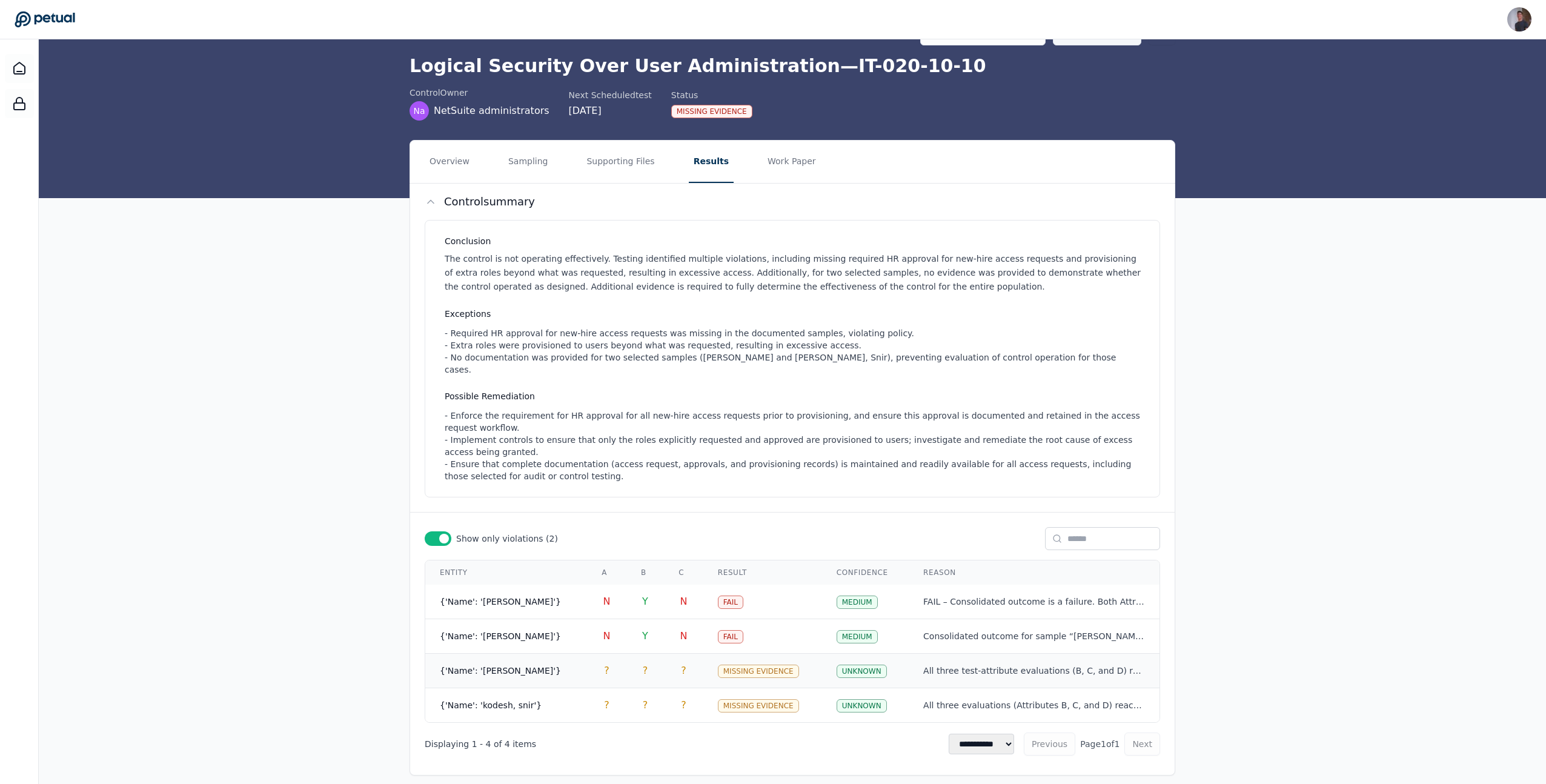
click at [931, 666] on td "All three test-attribute evaluations (B, C, and D) reach the same, fully consis…" at bounding box center [1034, 671] width 251 height 35
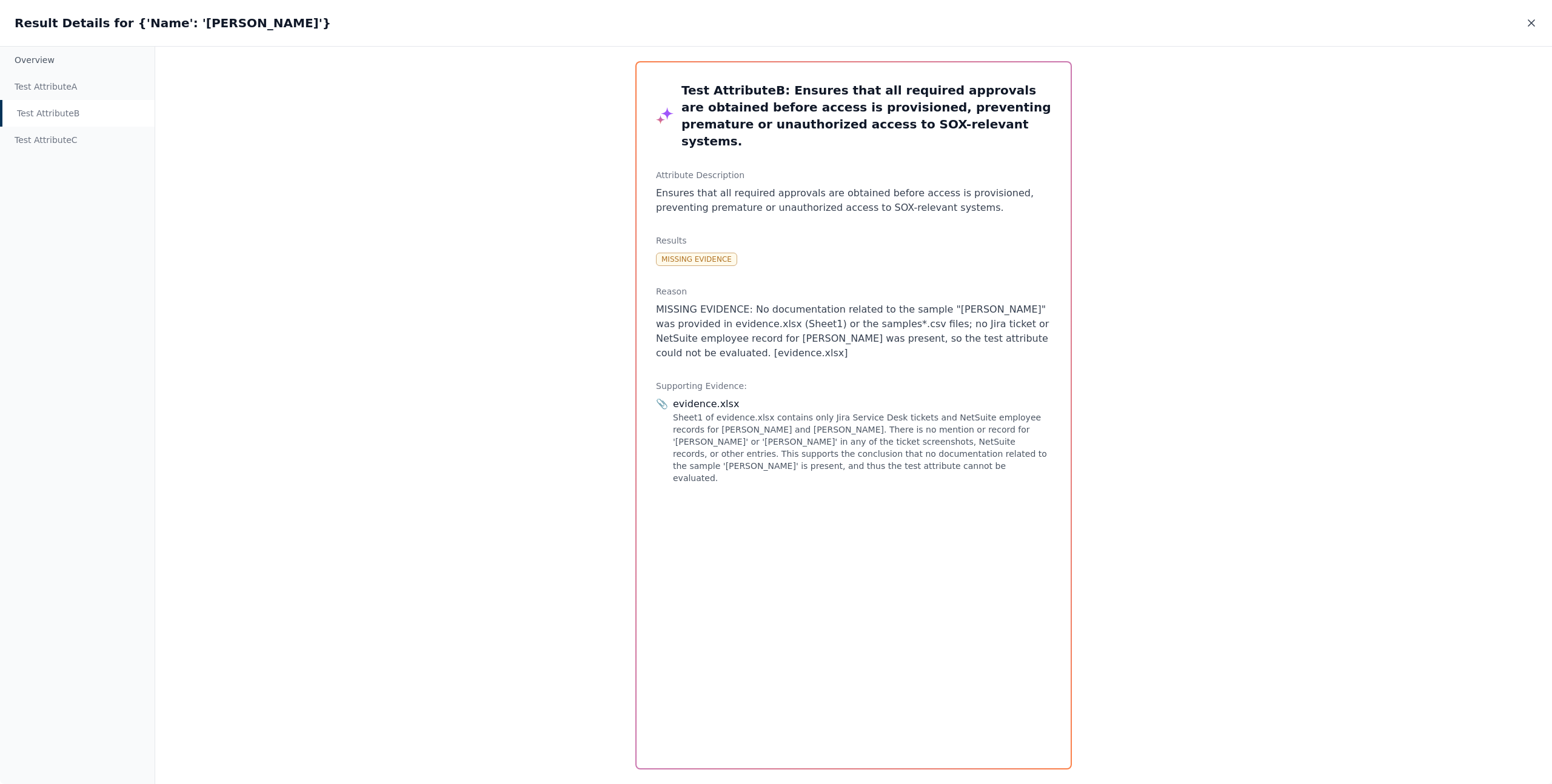
click at [1529, 25] on icon at bounding box center [1531, 23] width 6 height 6
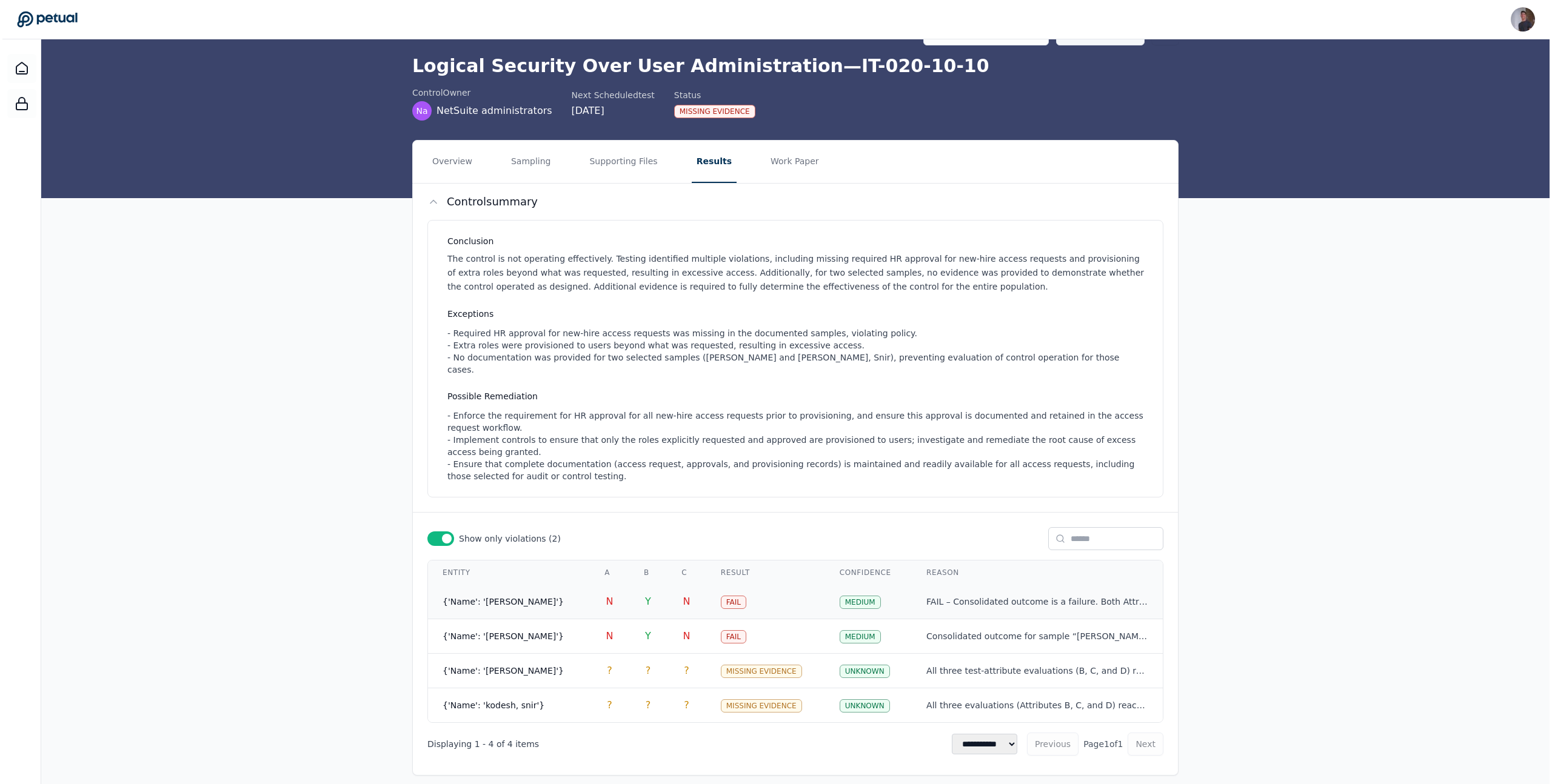
scroll to position [0, 0]
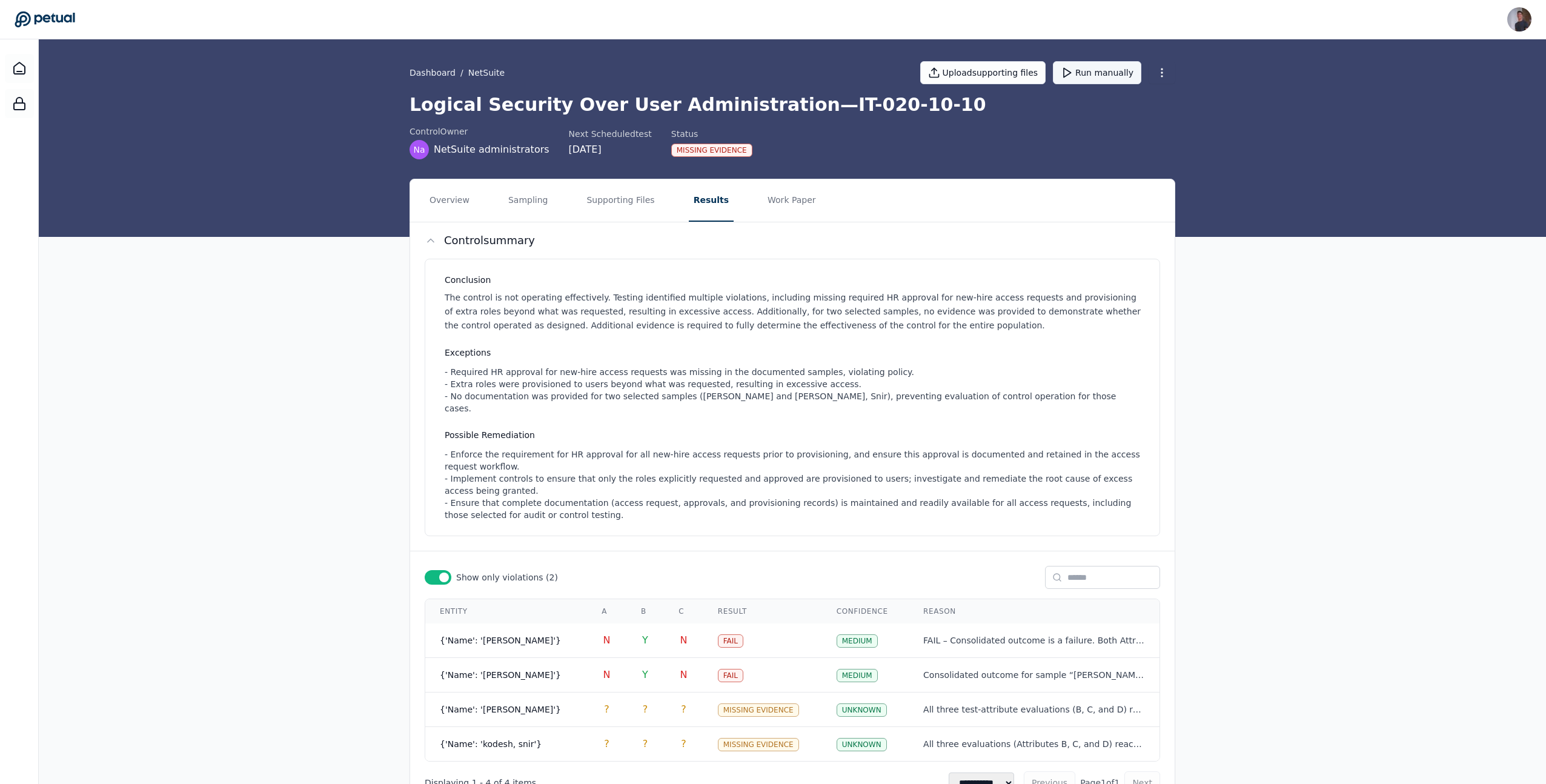
click at [561, 206] on nav "Overview Sampling Supporting Files Results Work Paper" at bounding box center [792, 200] width 765 height 42
click at [527, 206] on button "Sampling" at bounding box center [528, 200] width 50 height 42
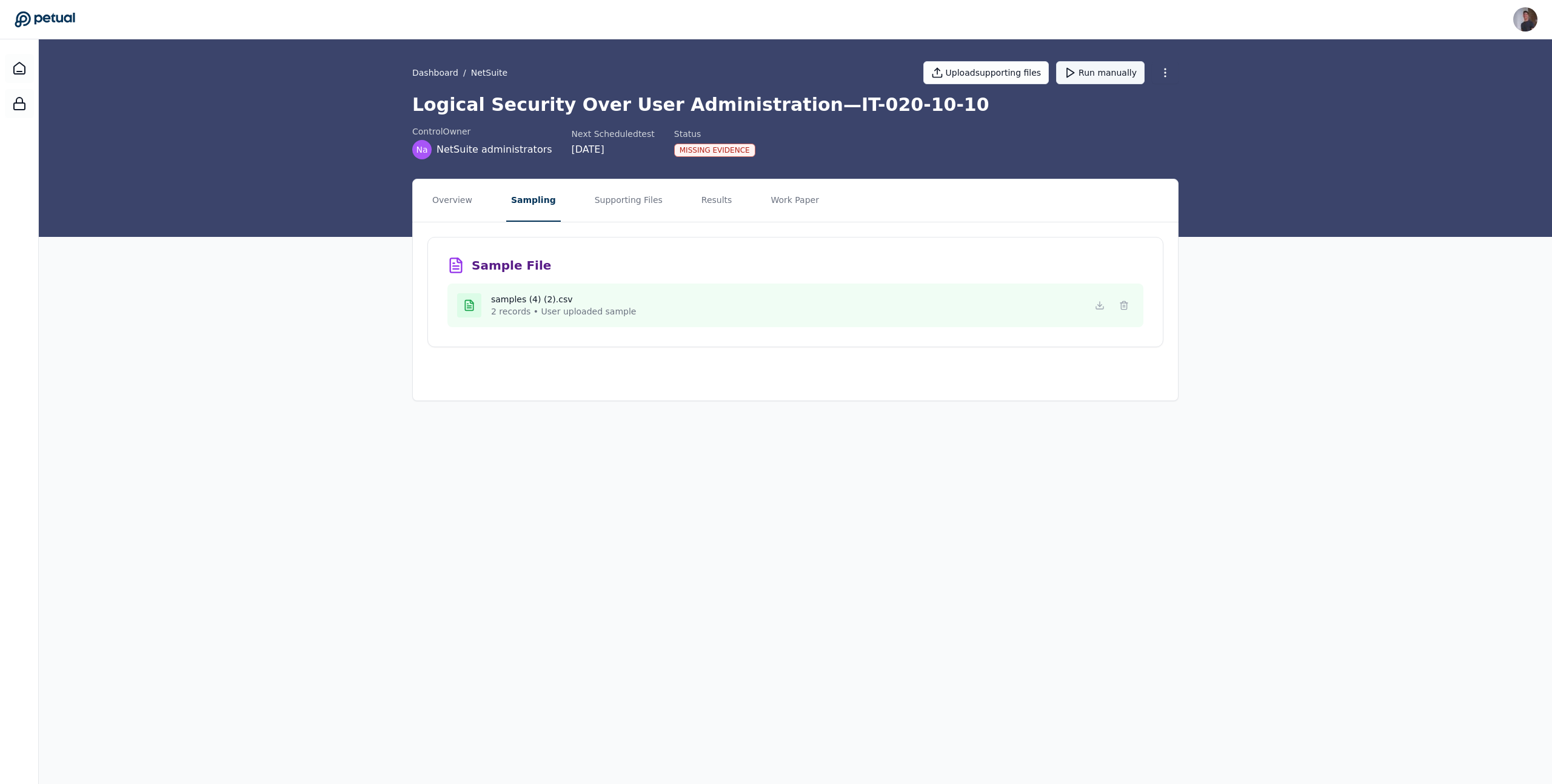
click at [1114, 67] on button "Run manually" at bounding box center [1100, 72] width 89 height 23
